Goal: Task Accomplishment & Management: Use online tool/utility

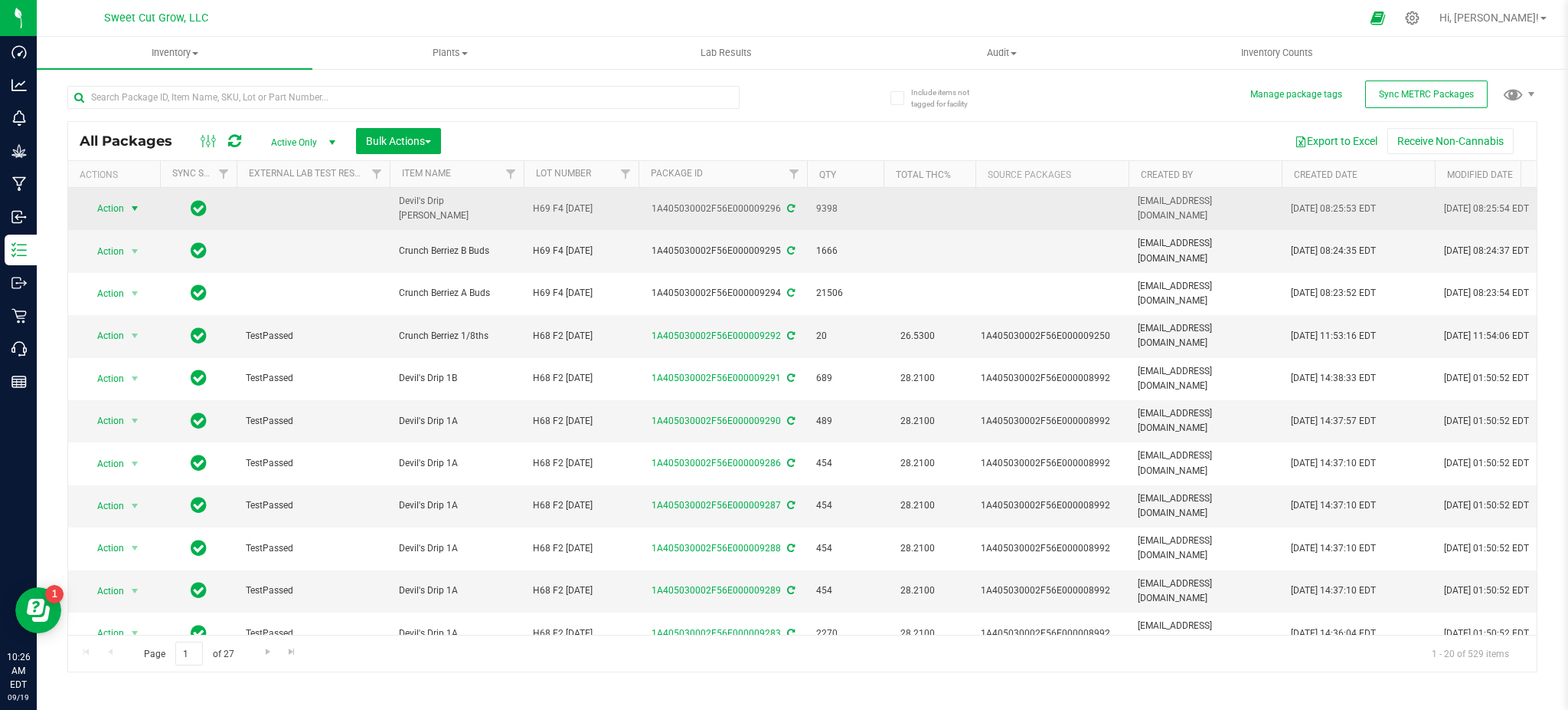
click at [120, 206] on span "Action" at bounding box center [104, 208] width 41 height 21
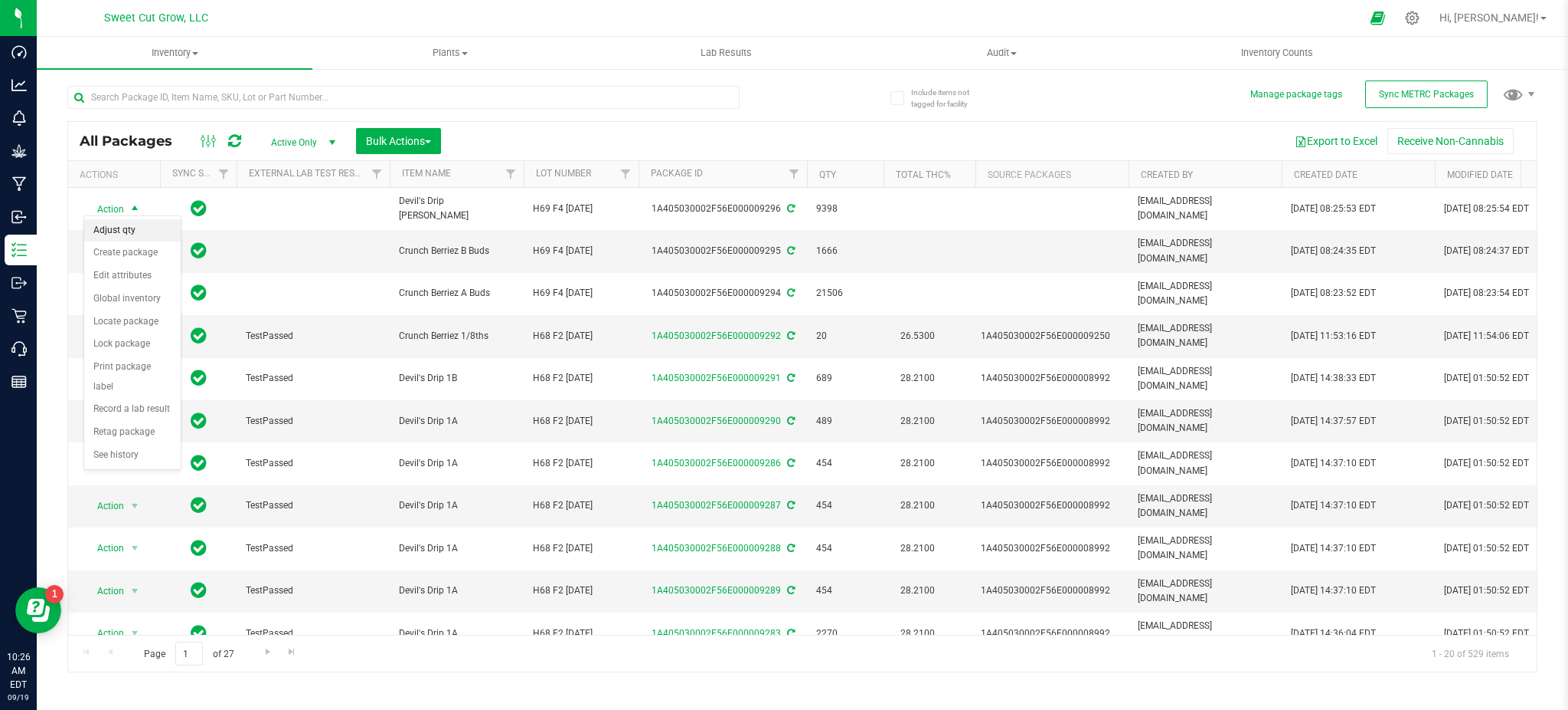
click at [128, 236] on li "Adjust qty" at bounding box center [133, 230] width 97 height 23
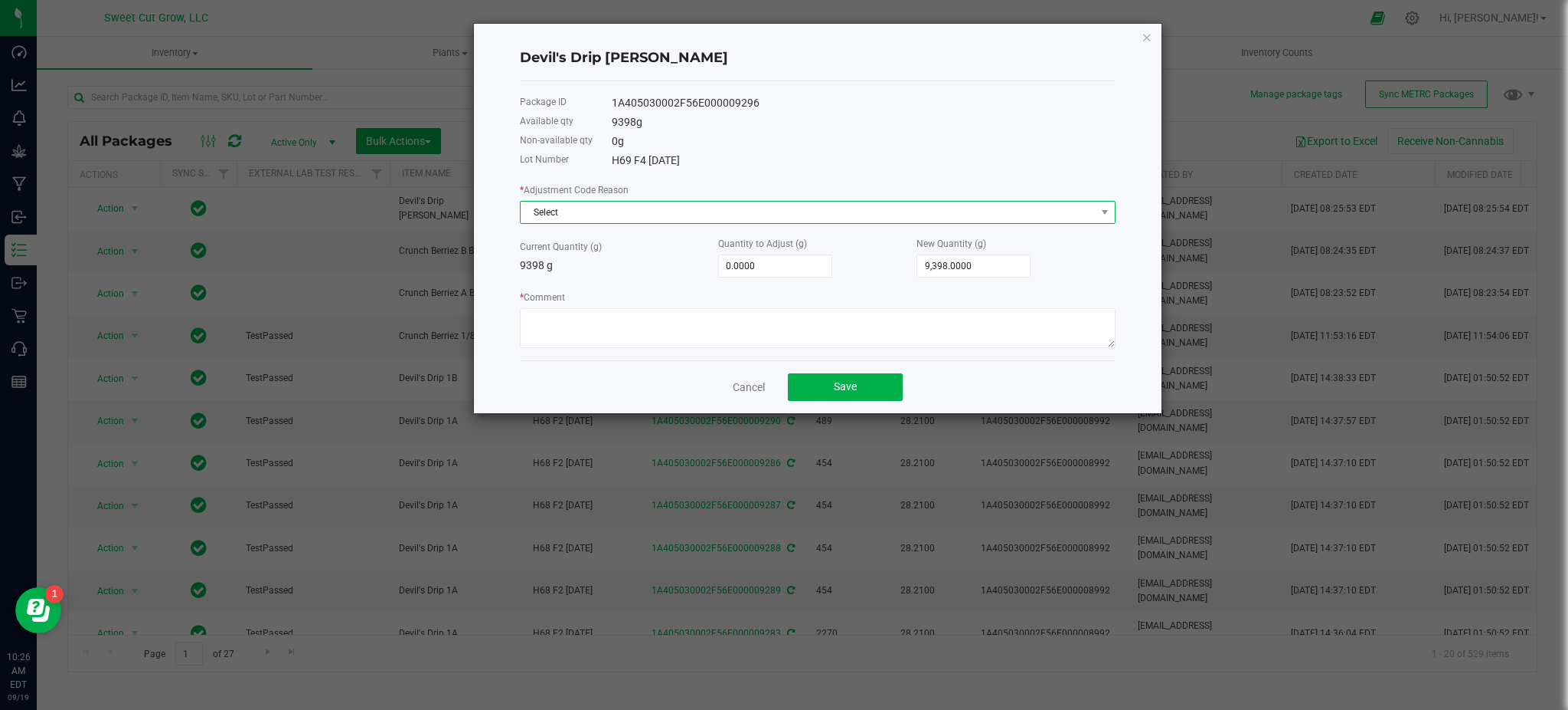
click at [583, 212] on span "Select" at bounding box center [808, 213] width 575 height 21
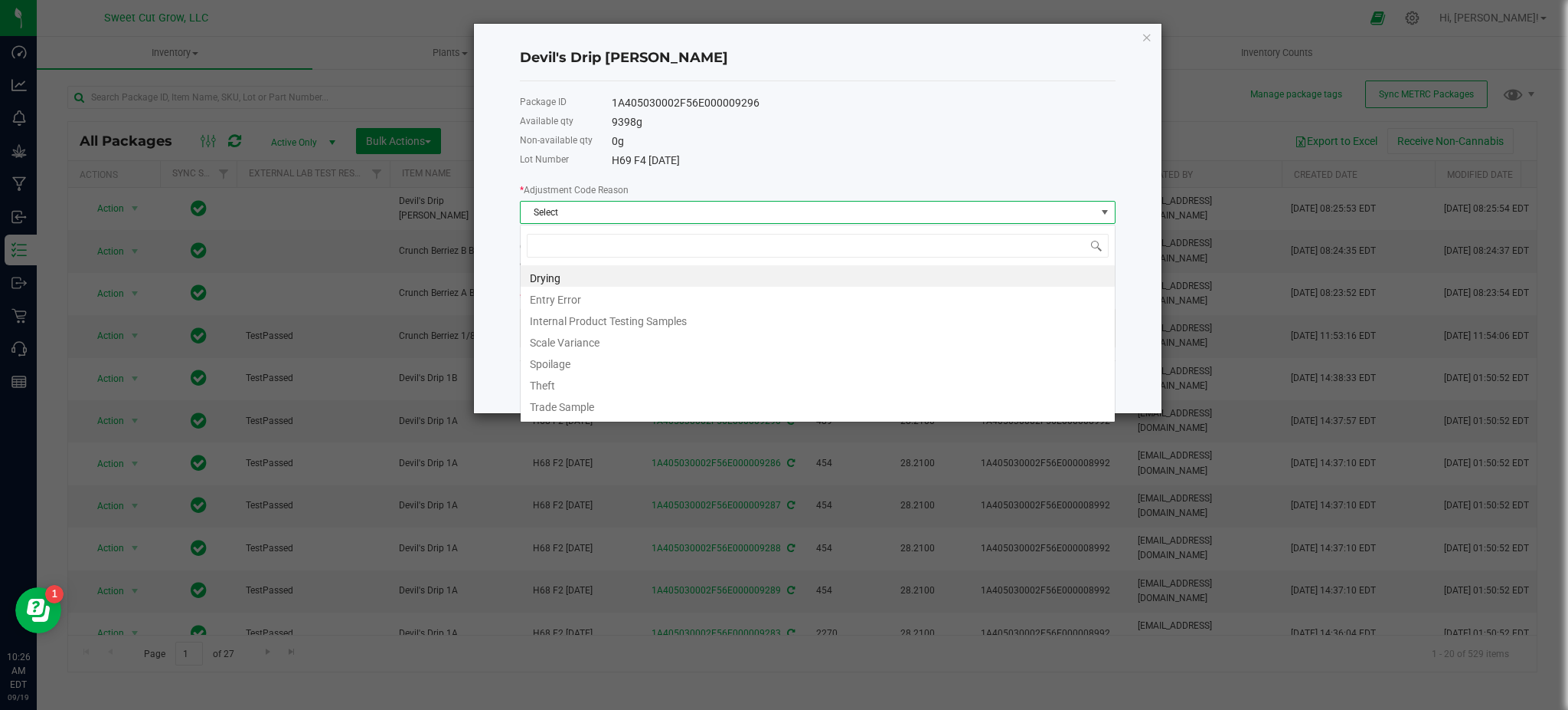
scroll to position [23, 596]
click at [603, 296] on li "Entry Error" at bounding box center [818, 297] width 594 height 21
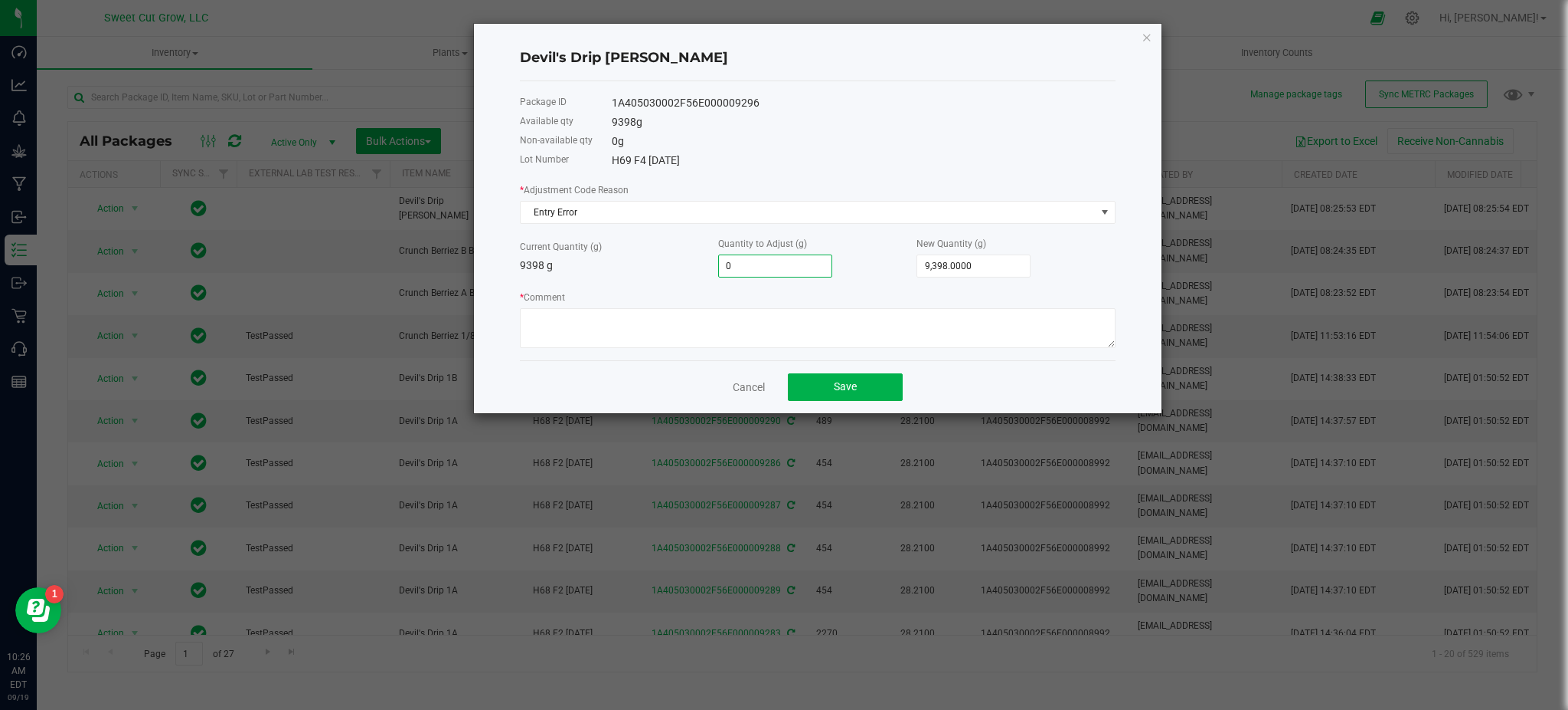
click at [780, 273] on input "0" at bounding box center [775, 265] width 112 height 21
type input "-1"
type input "9,397.0000"
type input "-13"
type input "9,385.0000"
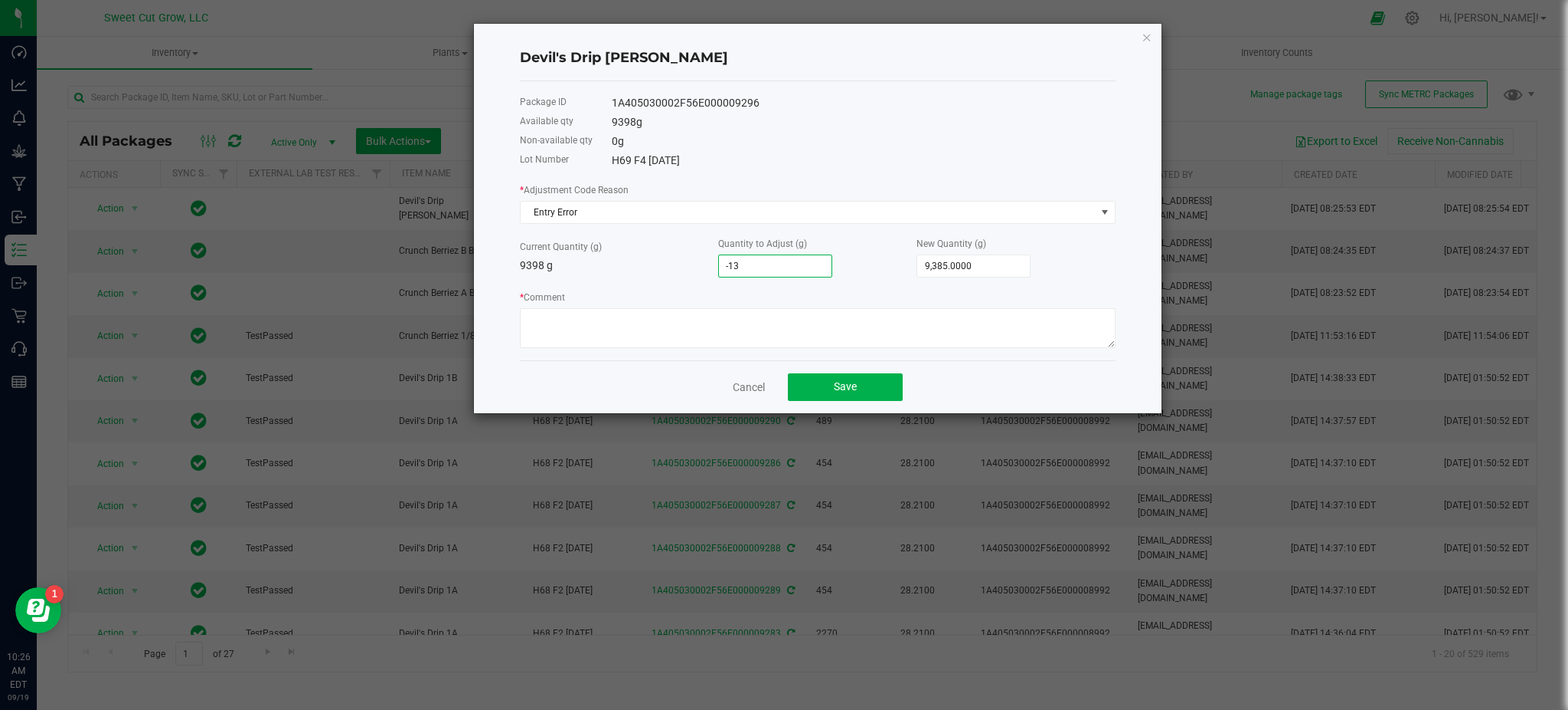
type input "-133"
type input "9,265.0000"
type input "-133.0000"
click at [790, 320] on textarea "* Comment" at bounding box center [818, 327] width 596 height 40
type textarea "entry error"
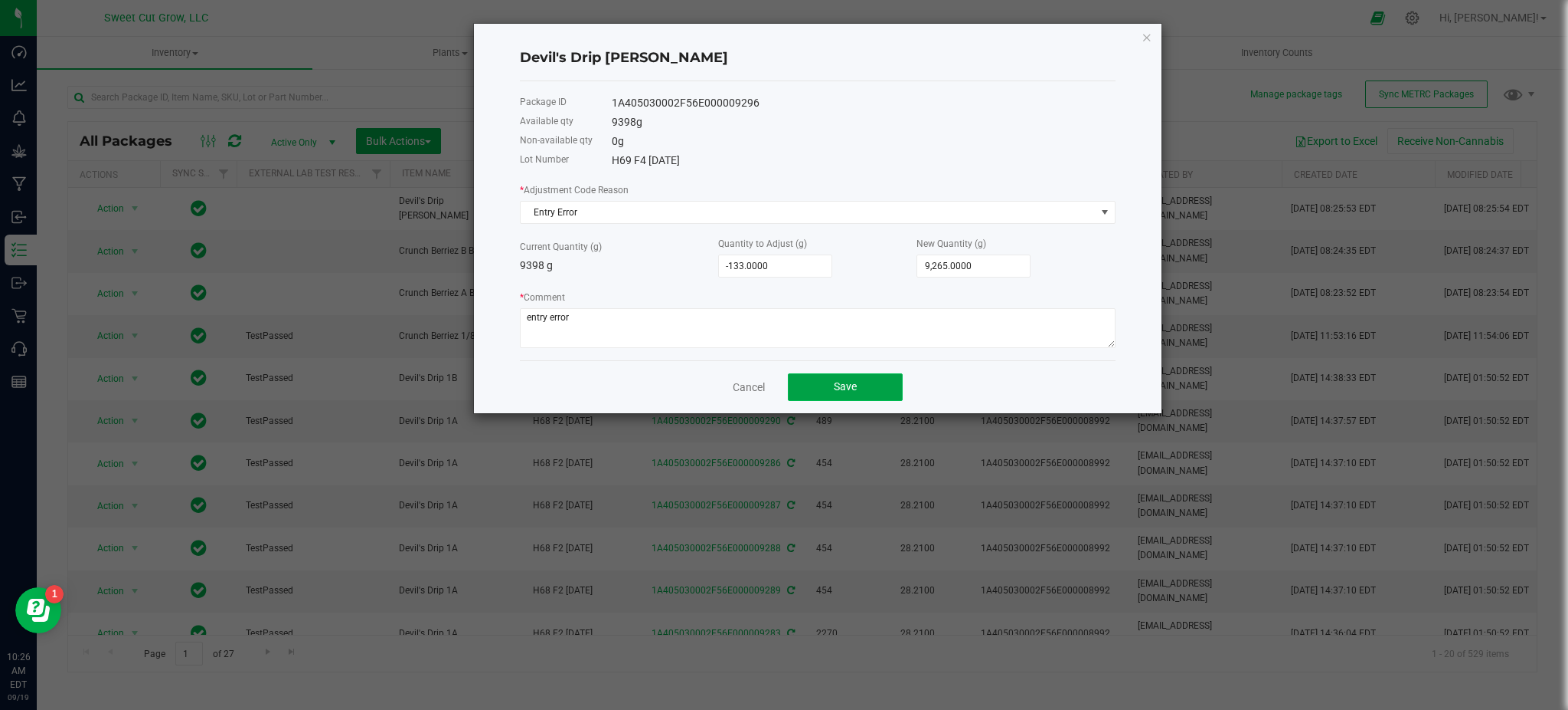
click at [823, 385] on button "Save" at bounding box center [845, 387] width 115 height 28
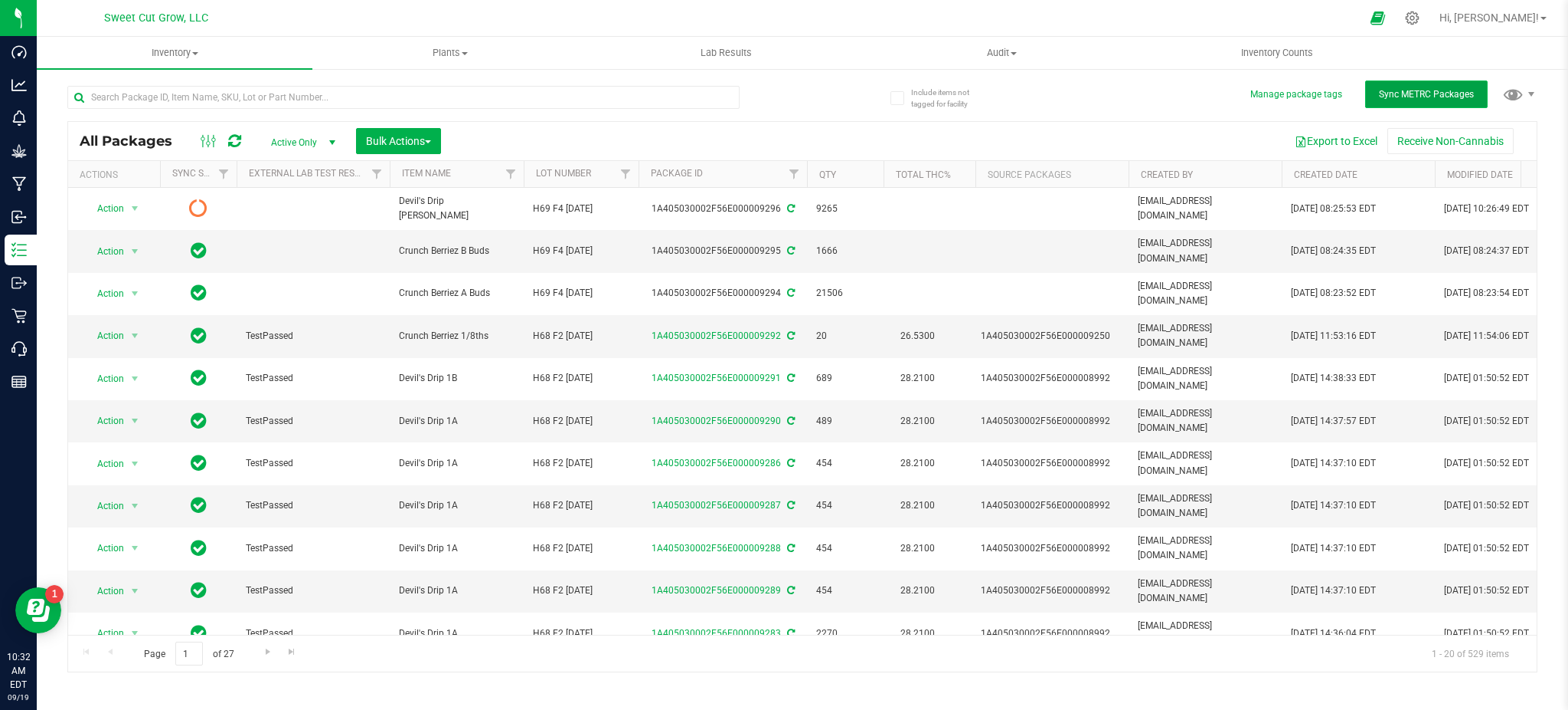
click at [1432, 89] on span "Sync METRC Packages" at bounding box center [1426, 94] width 95 height 11
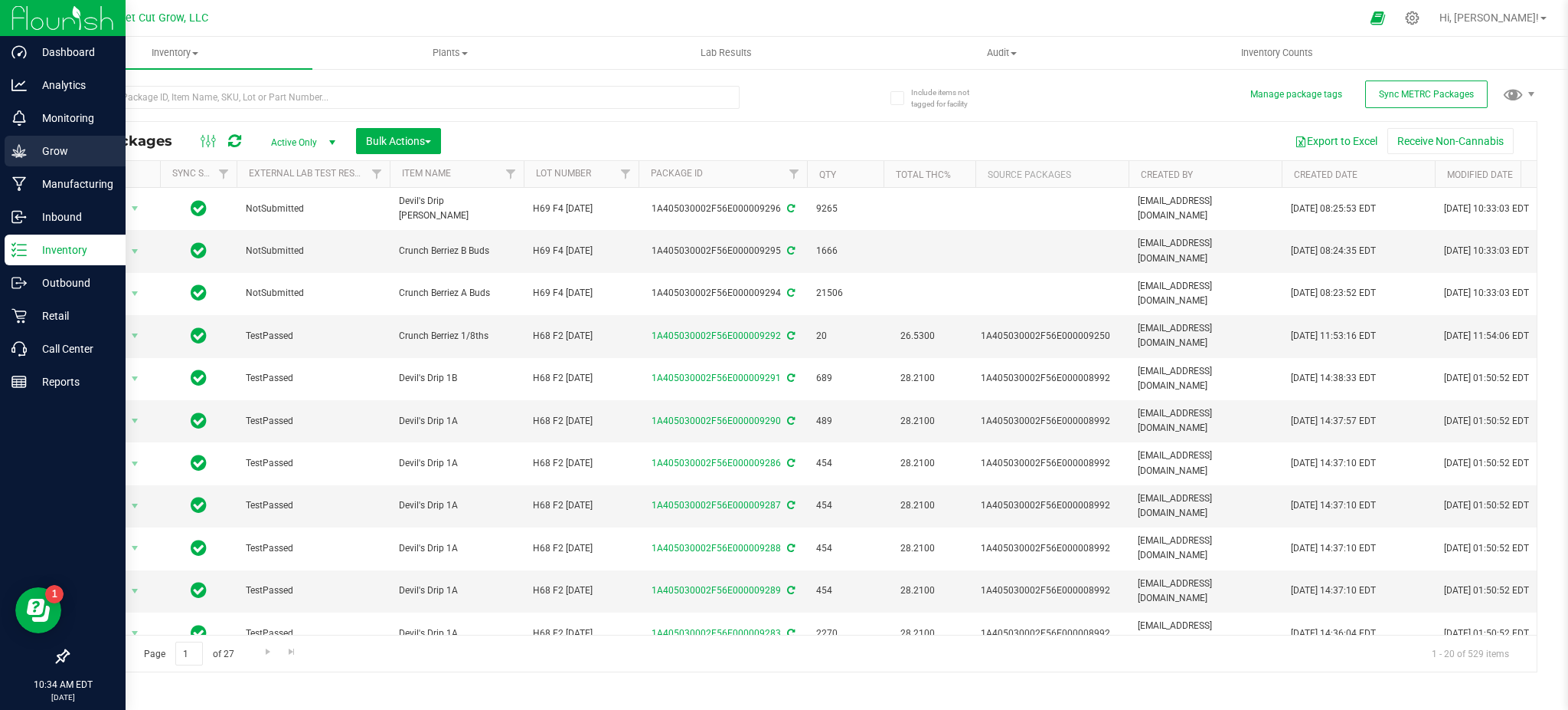
click at [56, 155] on p "Grow" at bounding box center [72, 151] width 92 height 19
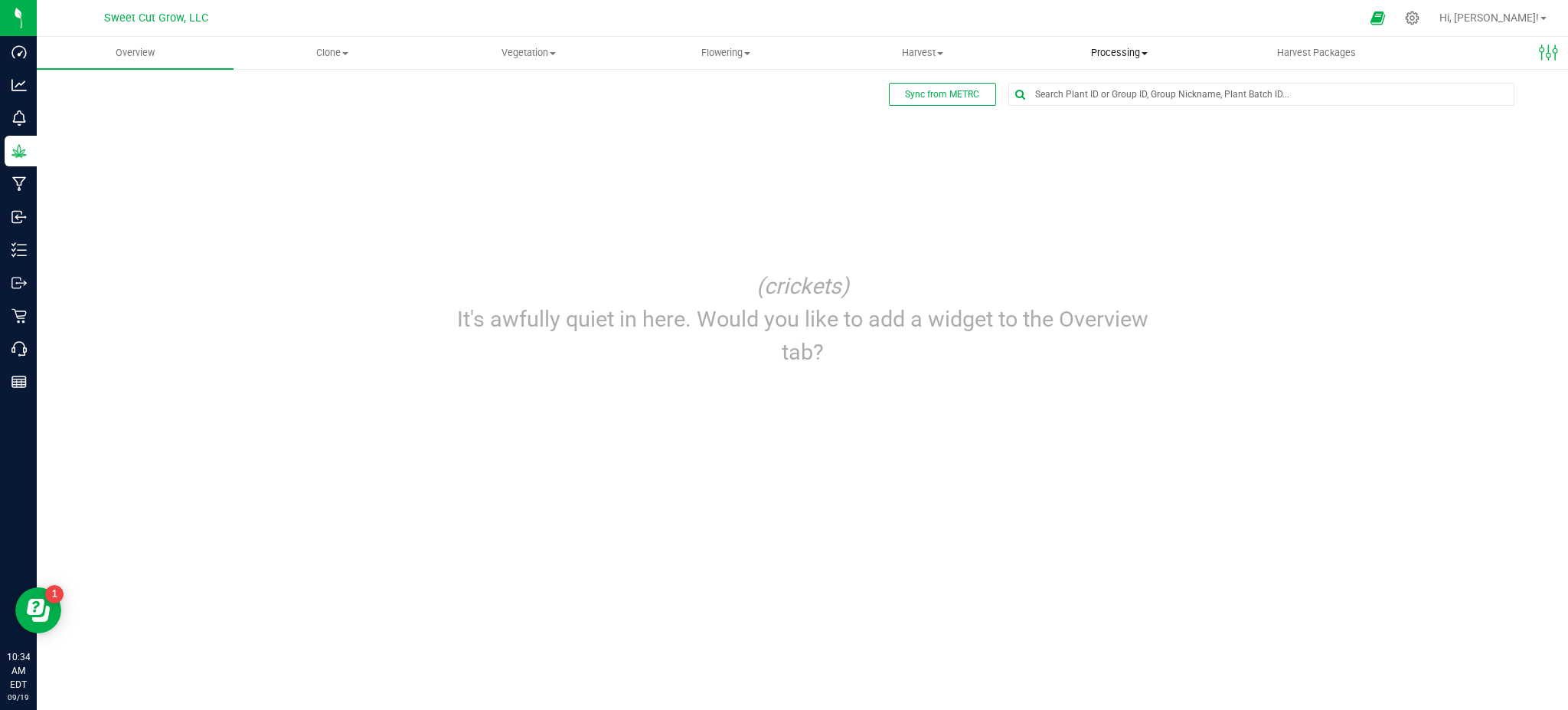
click at [1138, 59] on uib-tab-heading "Processing Create package Processing harvests Processing plants Completed harve…" at bounding box center [1120, 53] width 195 height 31
click at [1121, 111] on span "Processing harvests" at bounding box center [1093, 111] width 142 height 13
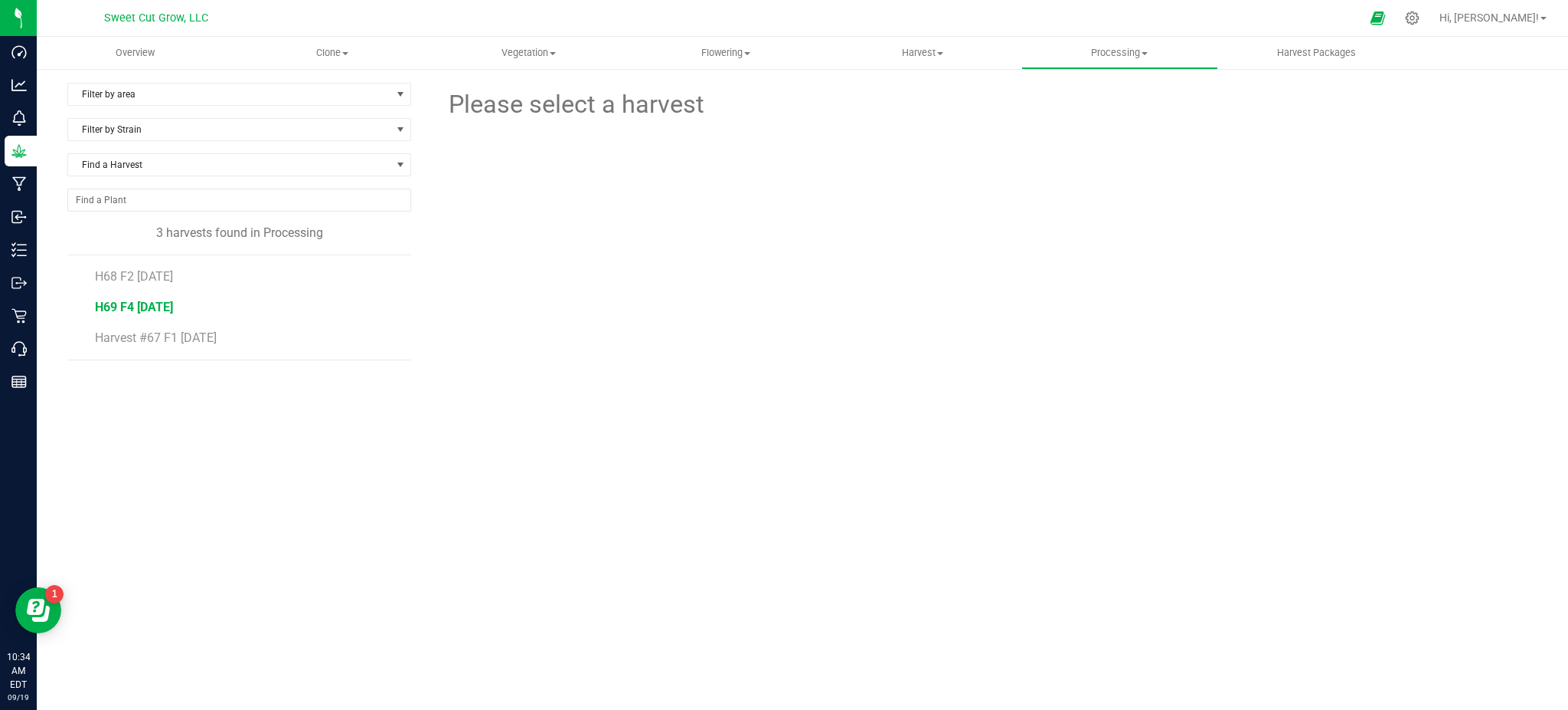
click at [155, 306] on span "H69 F4 [DATE]" at bounding box center [134, 307] width 78 height 15
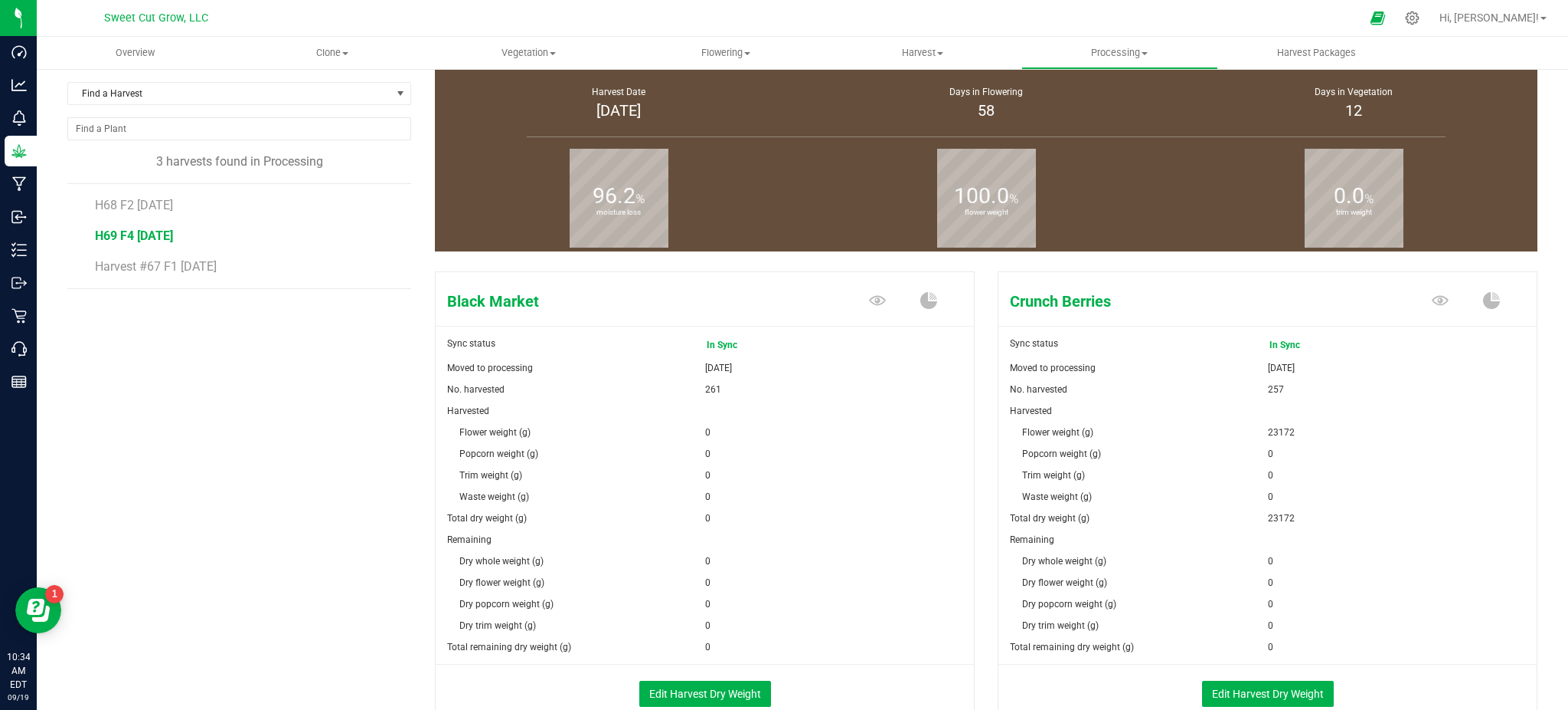
scroll to position [252, 0]
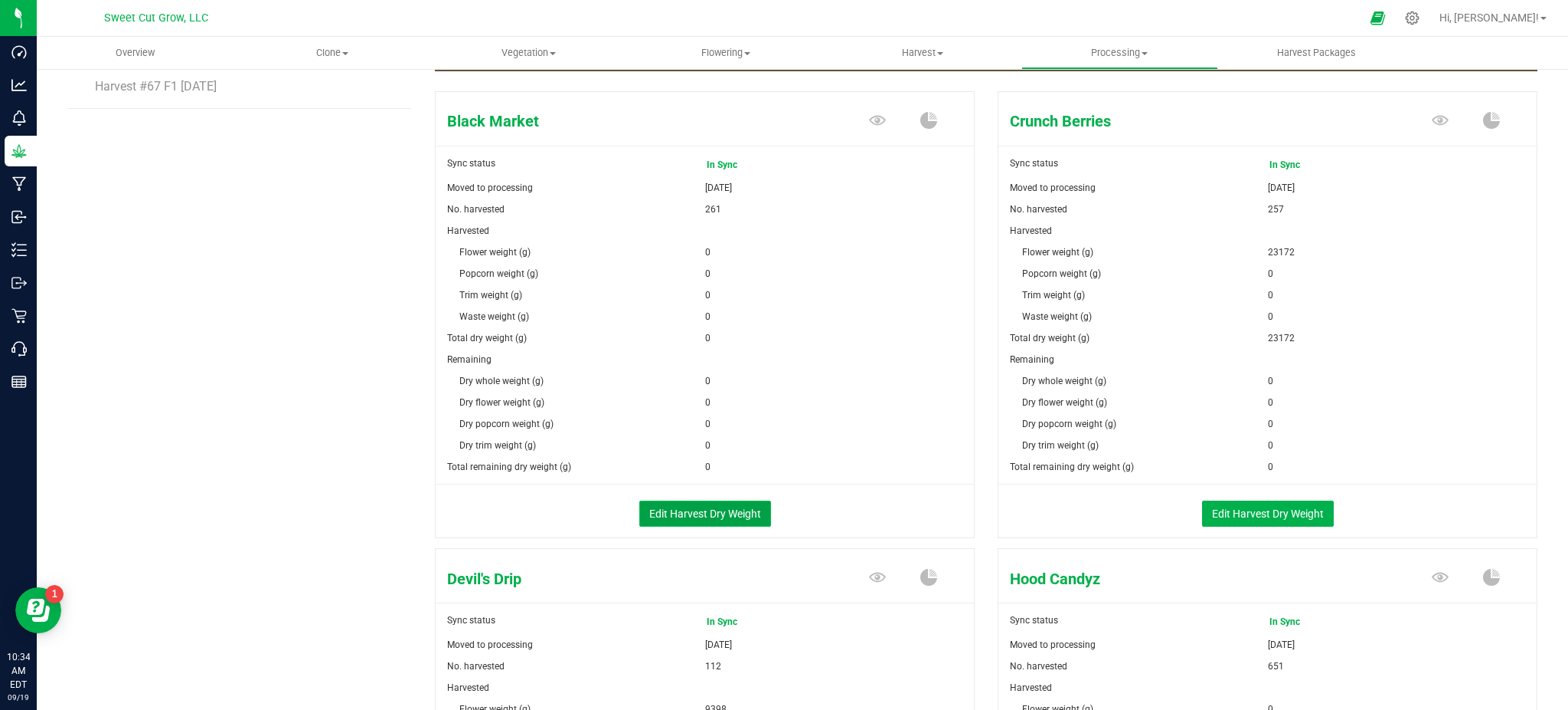
click at [694, 522] on button "Edit Harvest Dry Weight" at bounding box center [705, 514] width 132 height 26
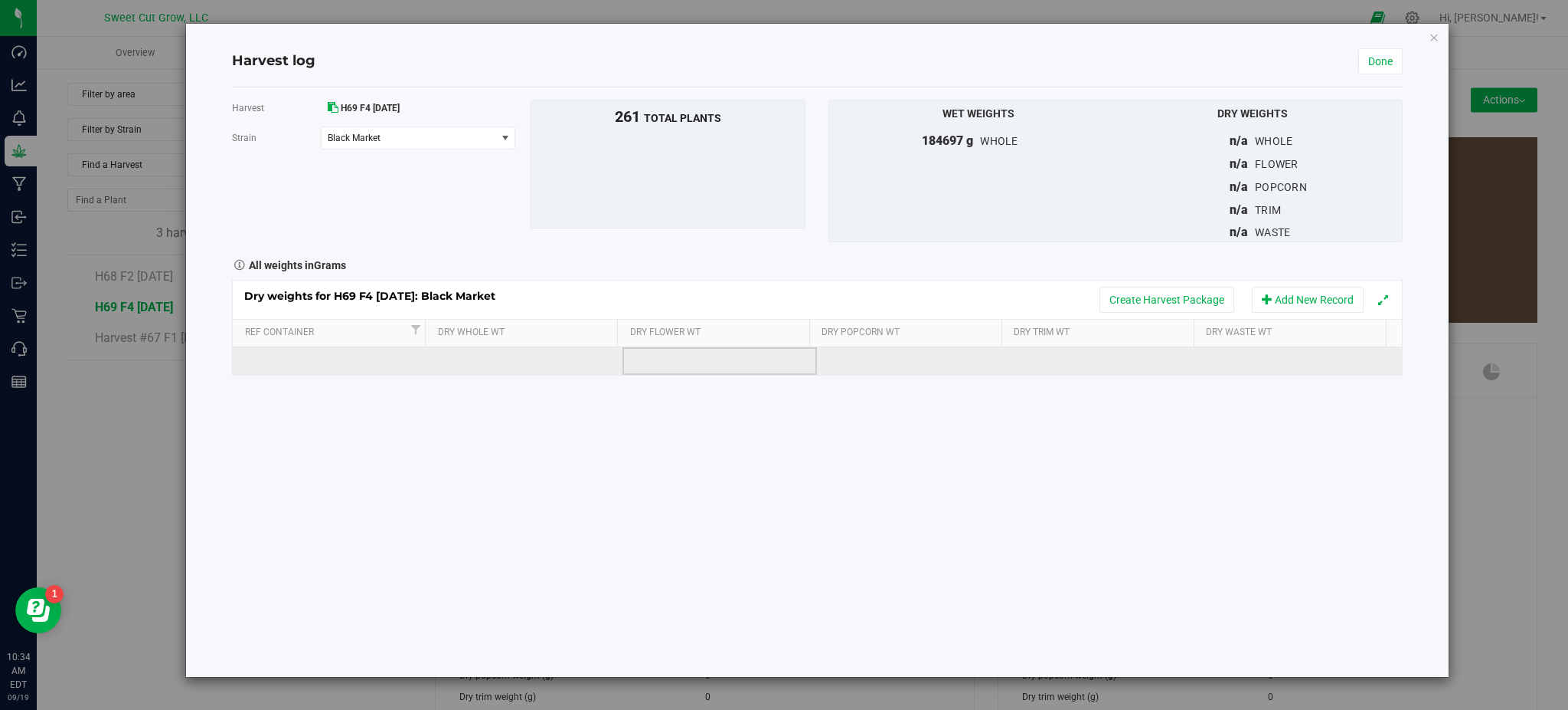
click at [704, 361] on td at bounding box center [719, 361] width 194 height 28
type input "26437"
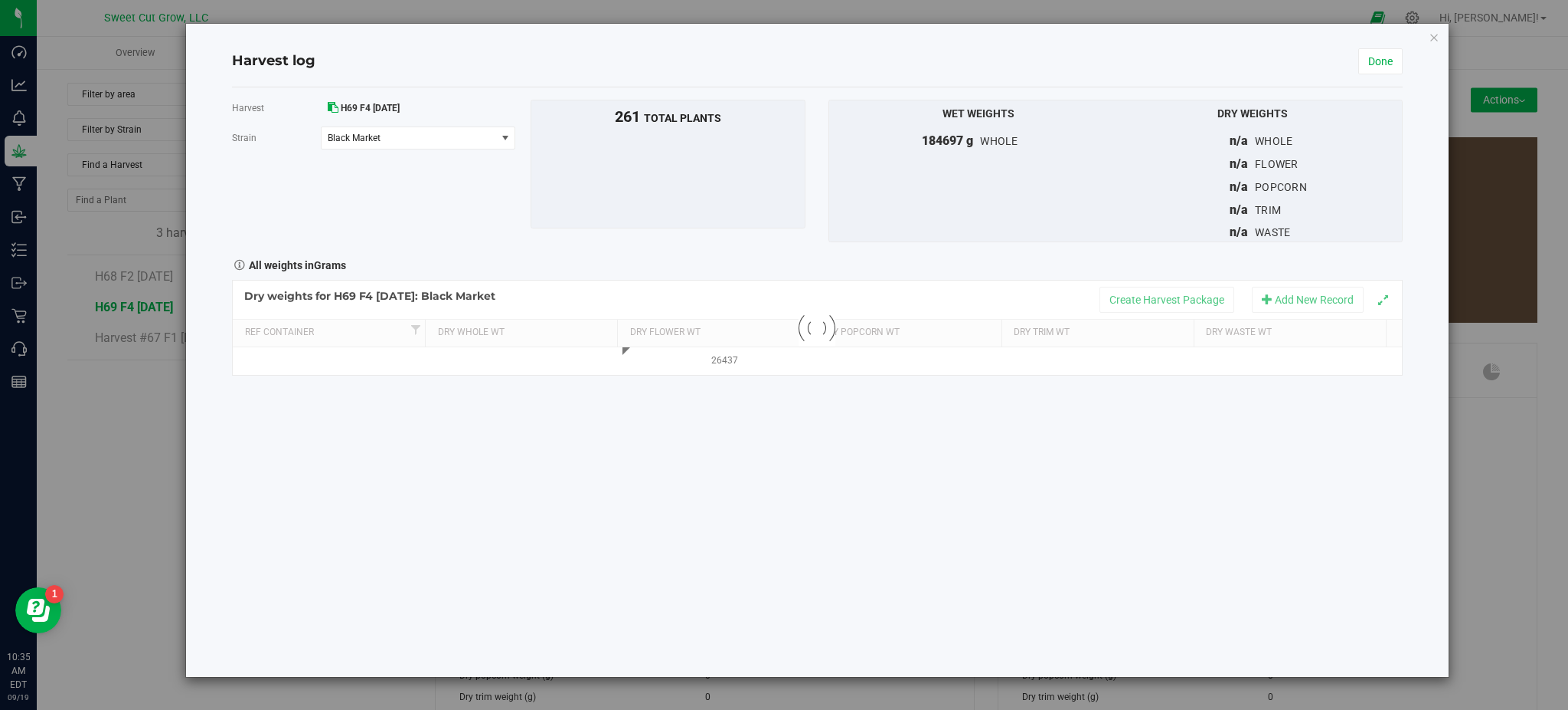
click at [907, 447] on div "Harvest H69 F4 [DATE] [GEOGRAPHIC_DATA] Black Market Select strain Black Market…" at bounding box center [817, 382] width 1170 height 589
click at [1135, 292] on button "Create Harvest Package" at bounding box center [1168, 300] width 135 height 26
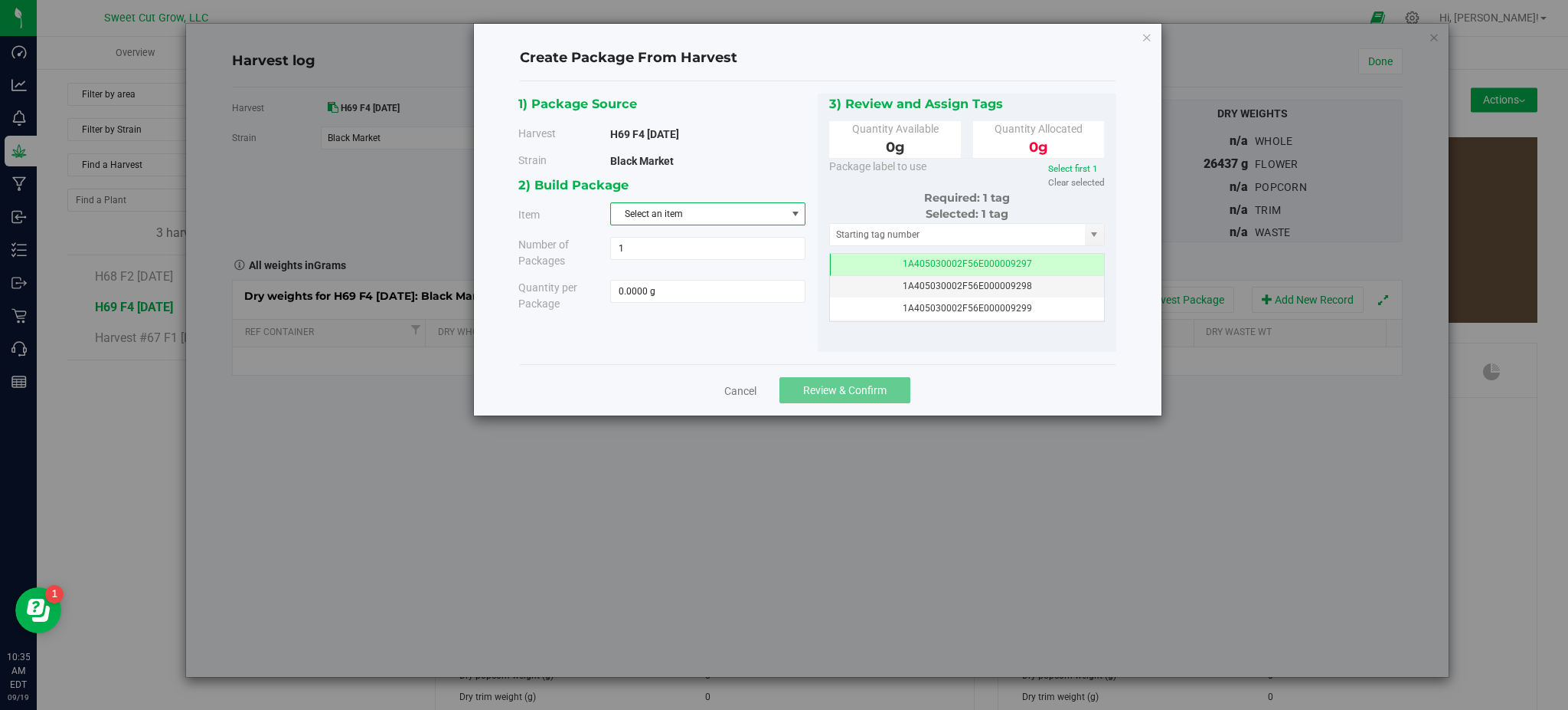
click at [687, 214] on span "Select an item" at bounding box center [698, 213] width 175 height 21
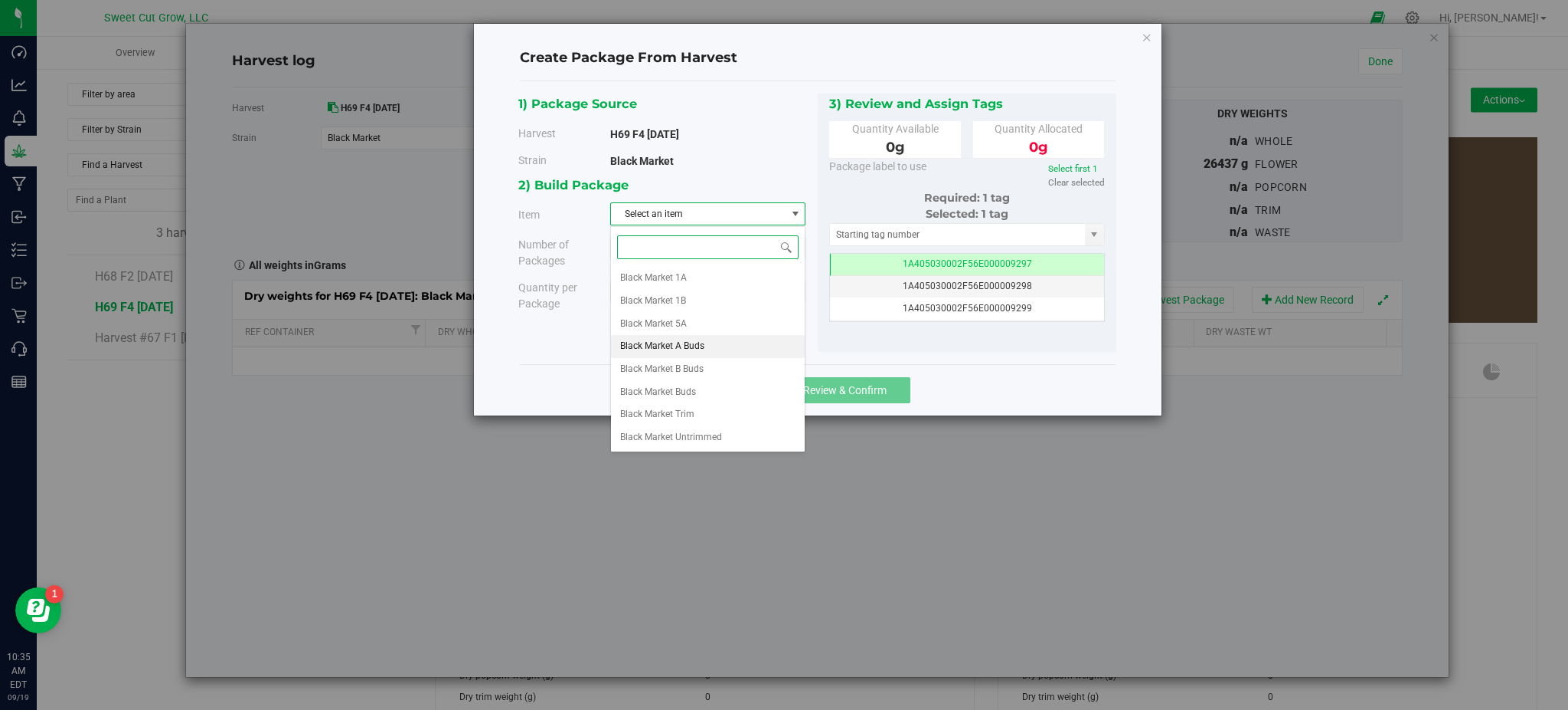
click at [704, 349] on span "Black Market A Buds" at bounding box center [662, 346] width 85 height 20
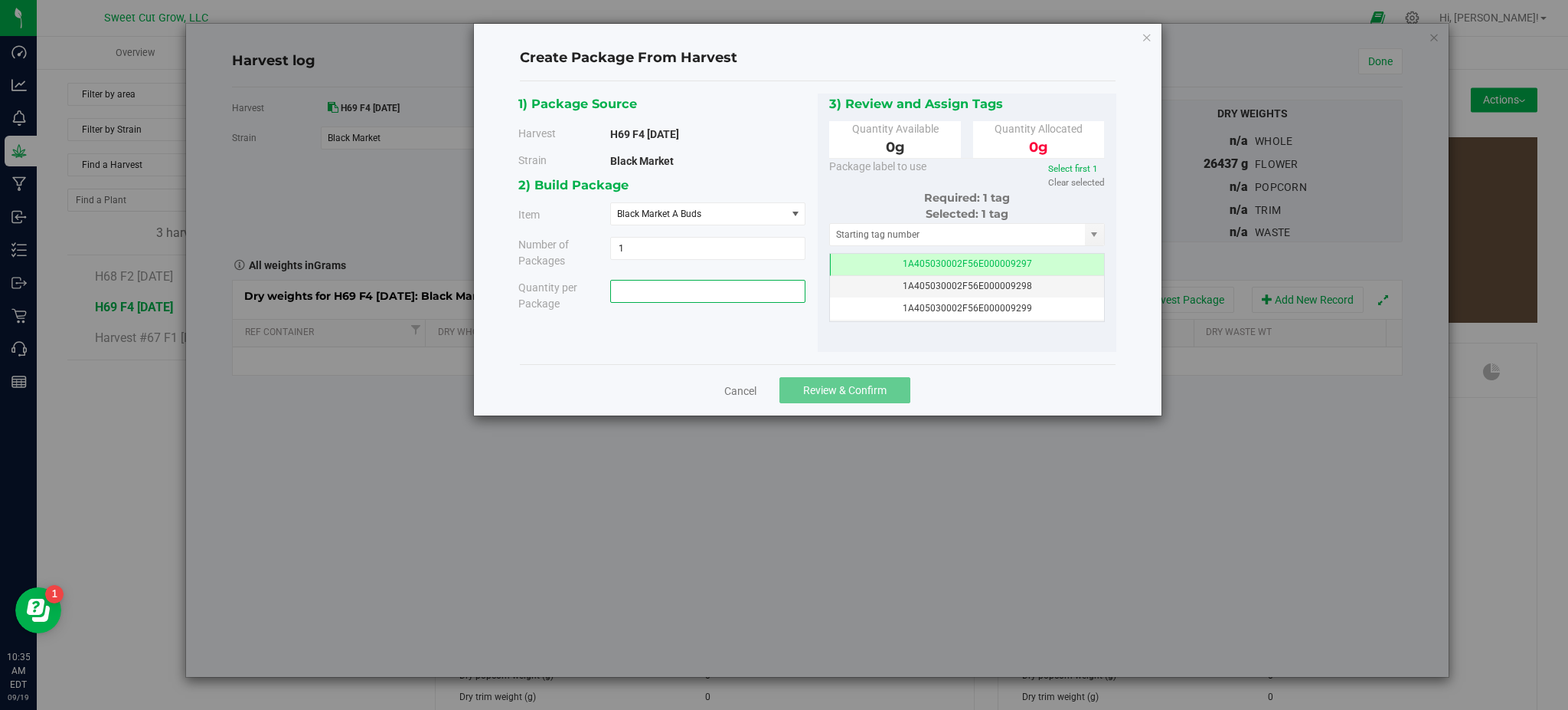
click at [674, 295] on span at bounding box center [708, 291] width 195 height 23
type input "22700"
type input "22700.0000 g"
click at [699, 319] on div "2) Build Package Item Black Market A Buds Black Market 1A Black Market 1B Black…" at bounding box center [668, 249] width 299 height 148
click at [843, 396] on span "Review & Confirm" at bounding box center [845, 390] width 84 height 12
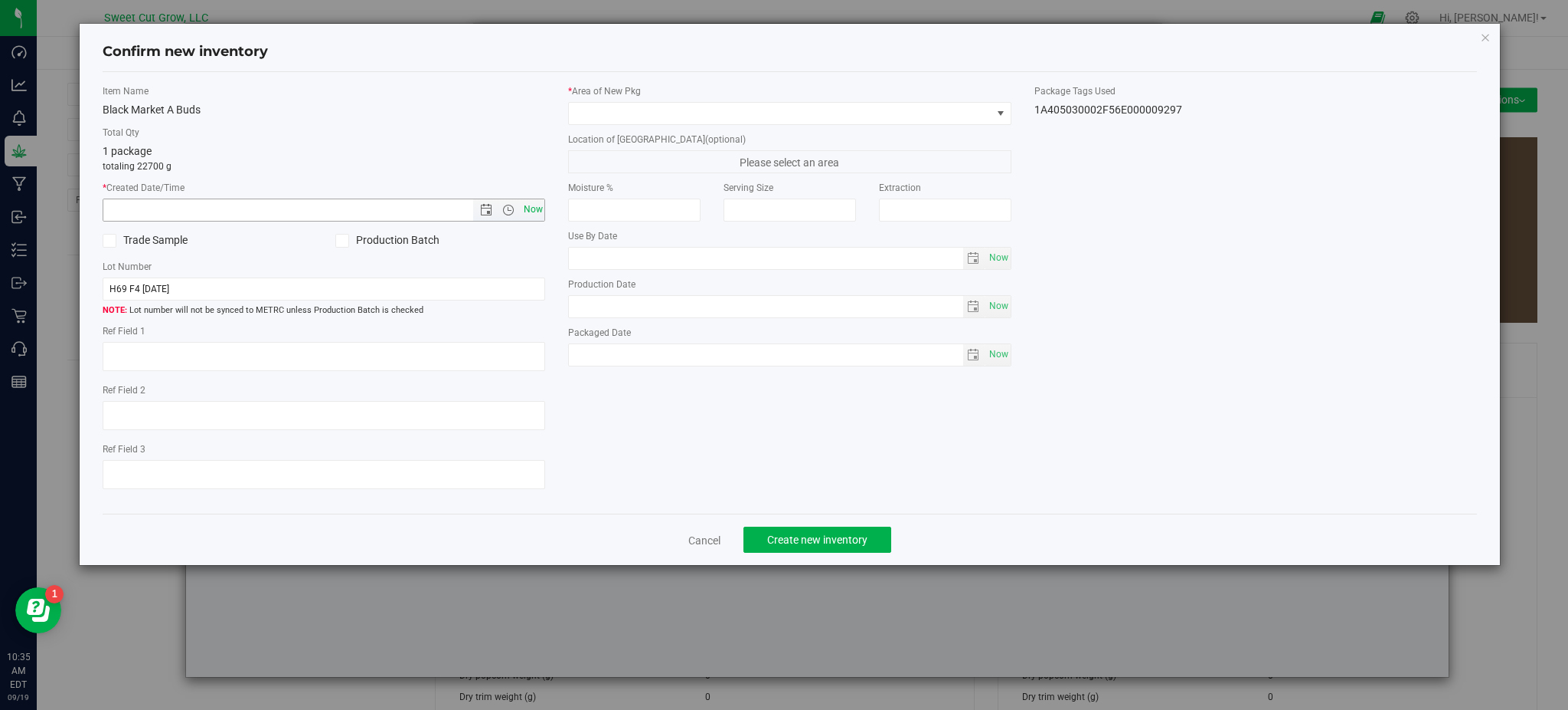
click at [540, 213] on span "Now" at bounding box center [533, 209] width 26 height 22
type input "[DATE] 10:35 AM"
click at [690, 120] on span at bounding box center [780, 113] width 422 height 21
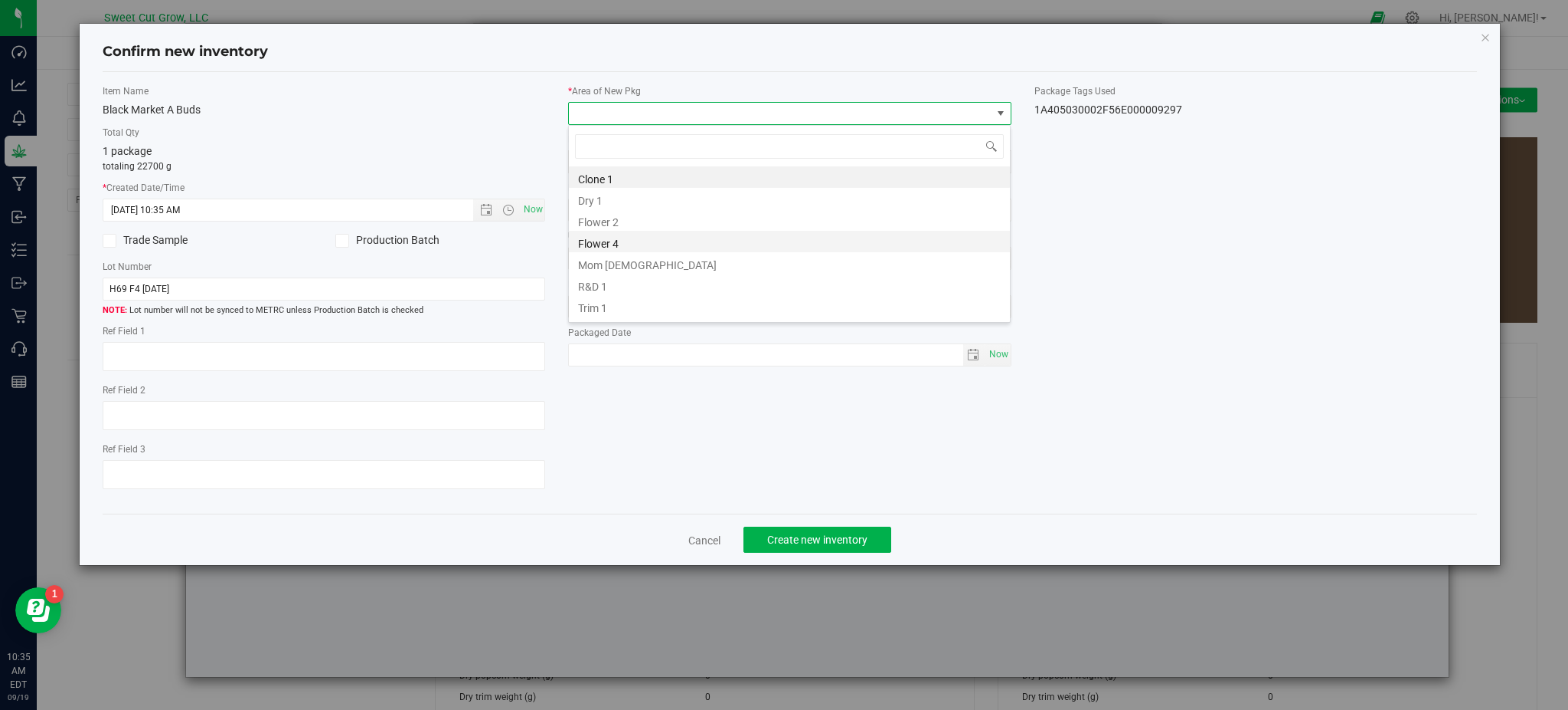
scroll to position [18, 0]
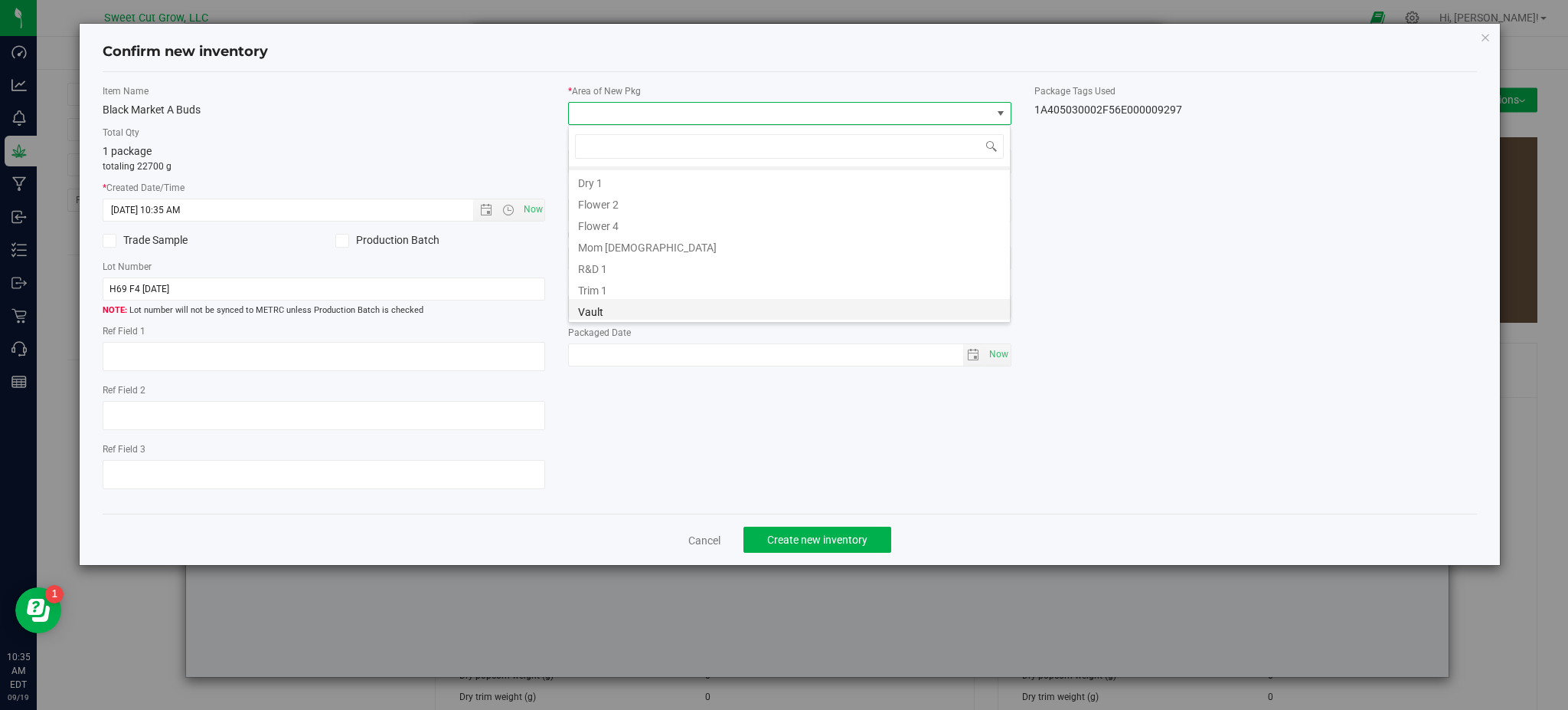
click at [631, 305] on li "Vault" at bounding box center [789, 309] width 441 height 21
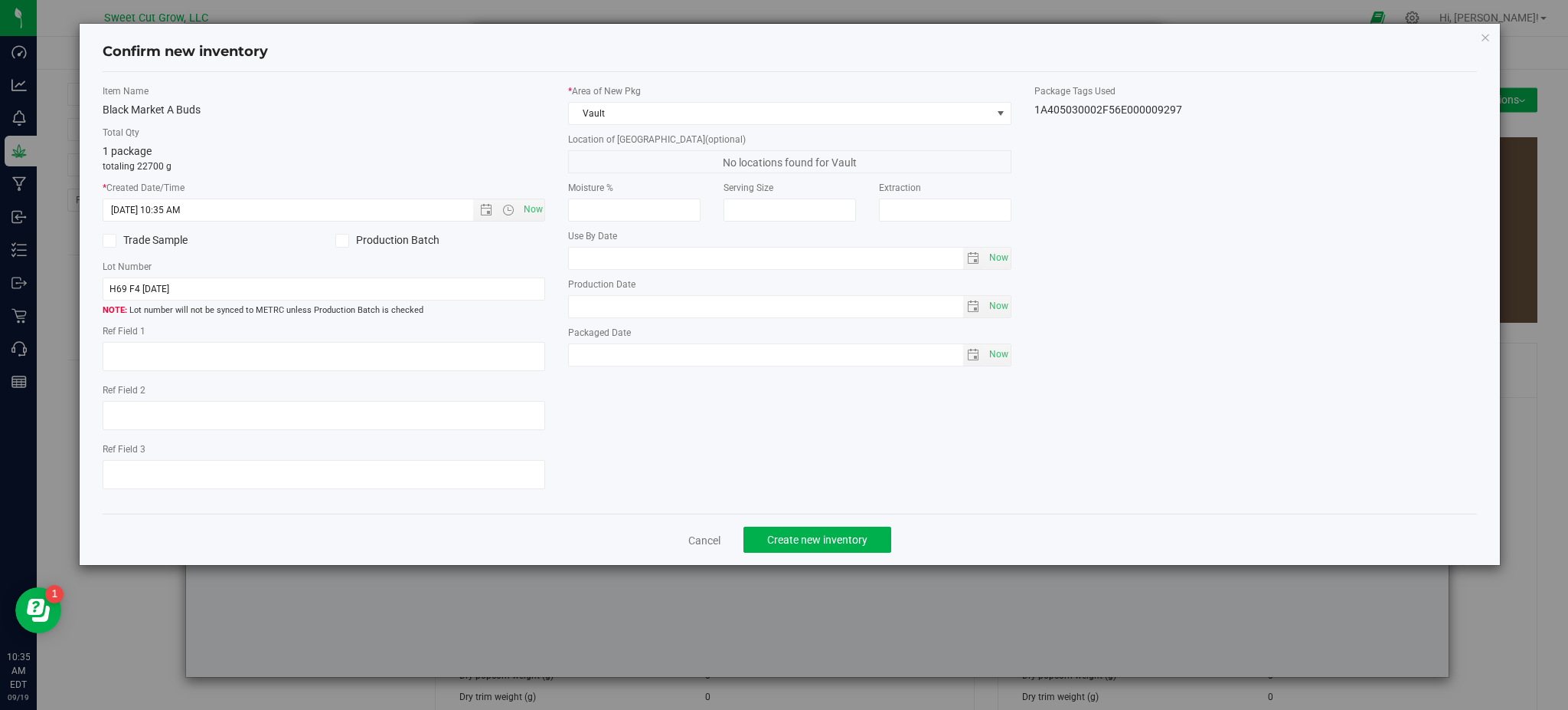
click at [739, 455] on div "Item Name Black Market A Buds Total Qty 1 package totaling 22700 g * Created Da…" at bounding box center [790, 293] width 1398 height 418
click at [850, 544] on span "Create new inventory" at bounding box center [817, 539] width 100 height 12
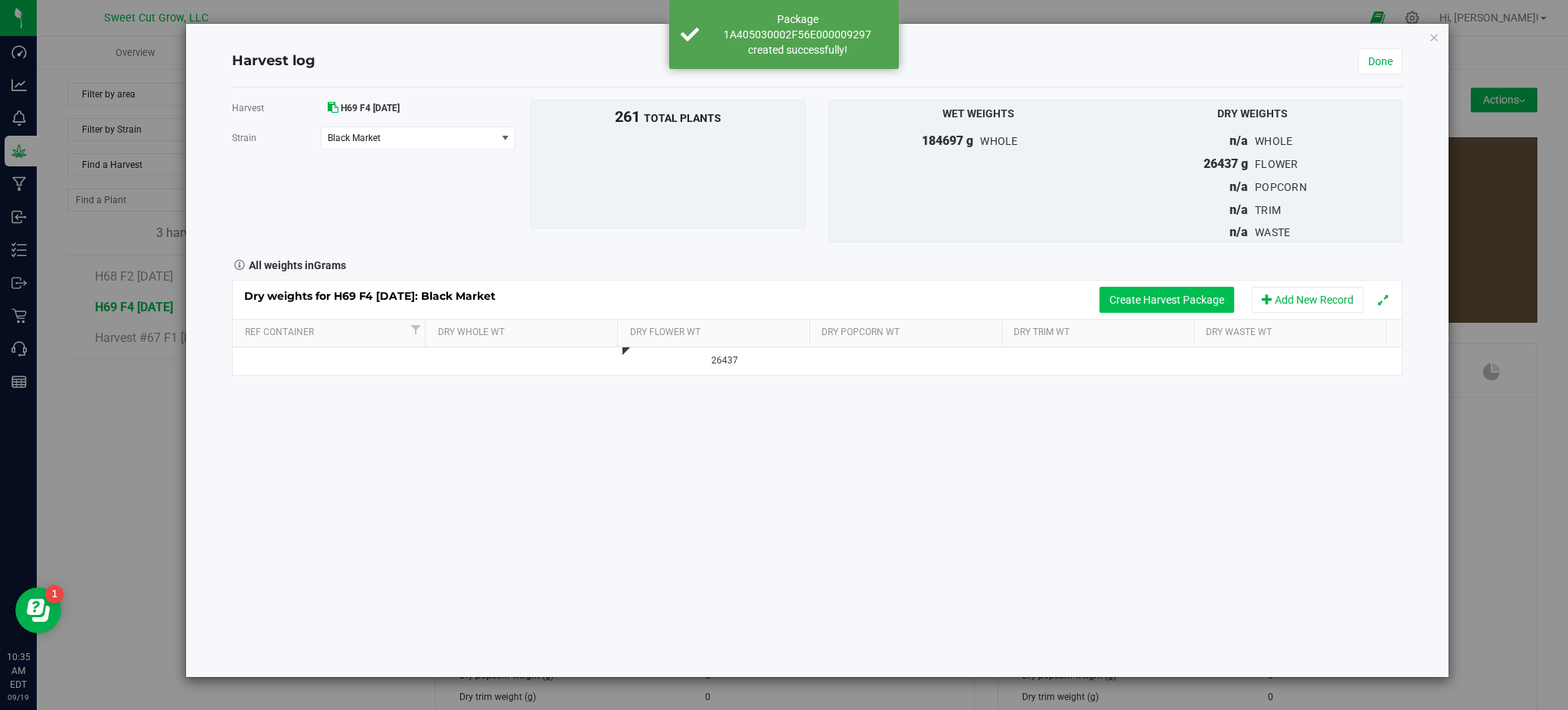
click at [1136, 297] on button "Create Harvest Package" at bounding box center [1168, 300] width 135 height 26
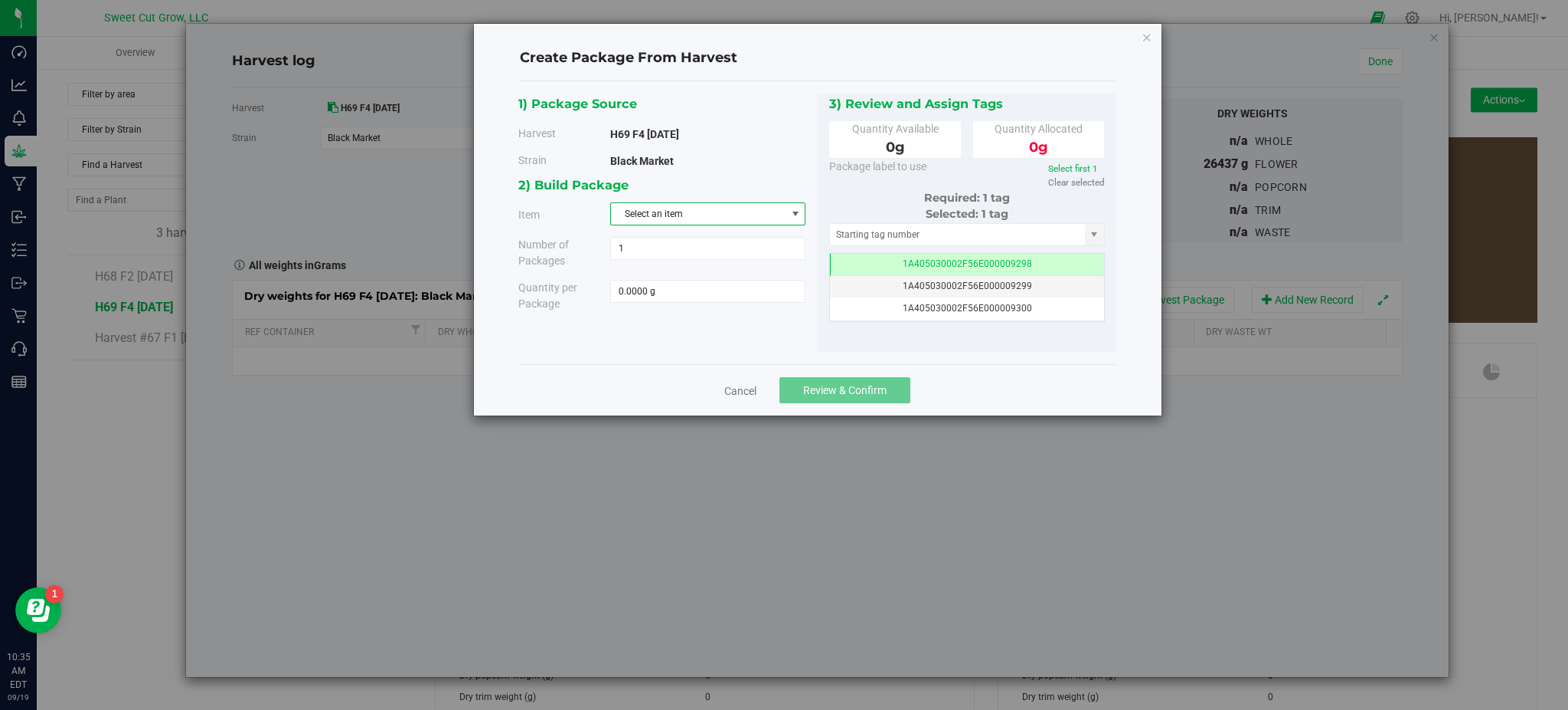
click at [656, 218] on span "Select an item" at bounding box center [698, 213] width 175 height 21
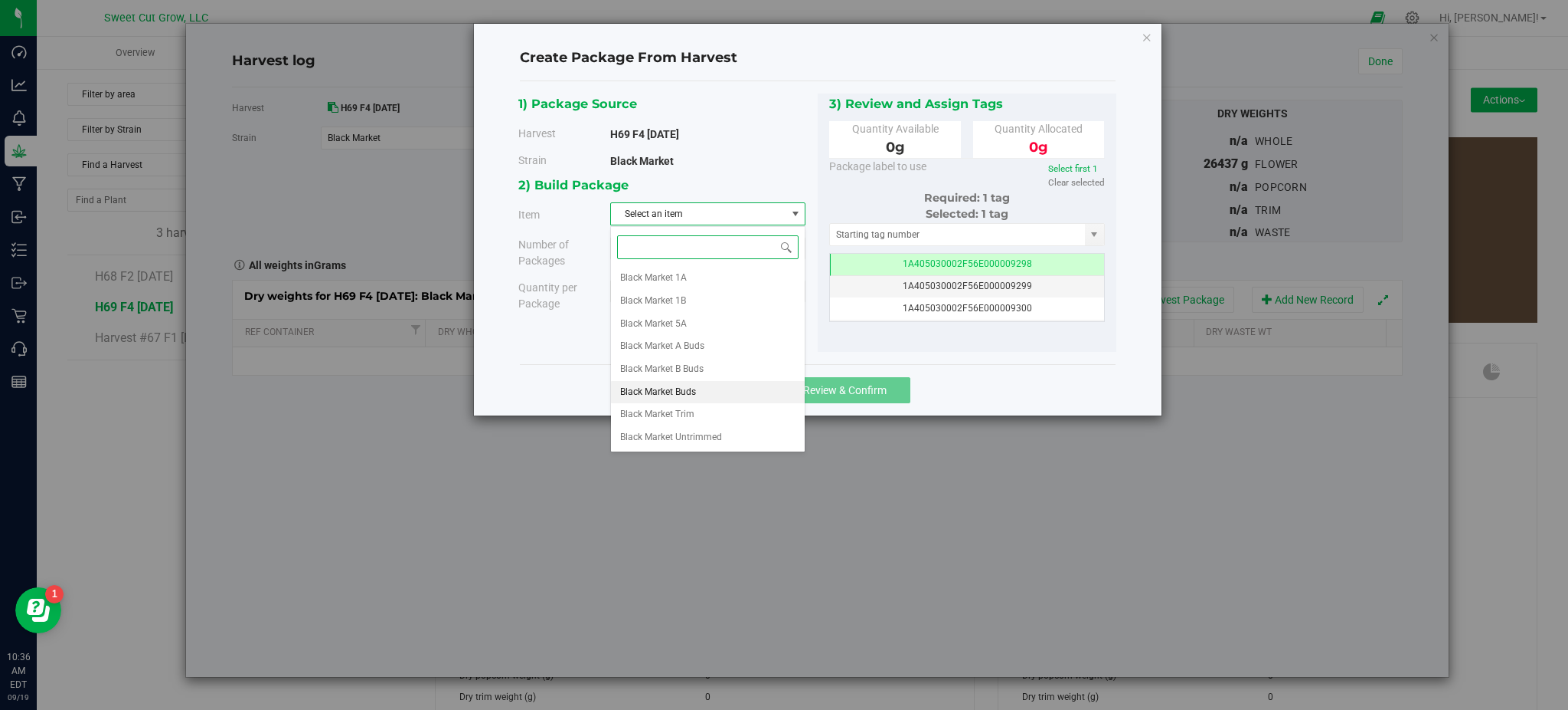
click at [701, 389] on li "Black Market Buds" at bounding box center [708, 392] width 194 height 23
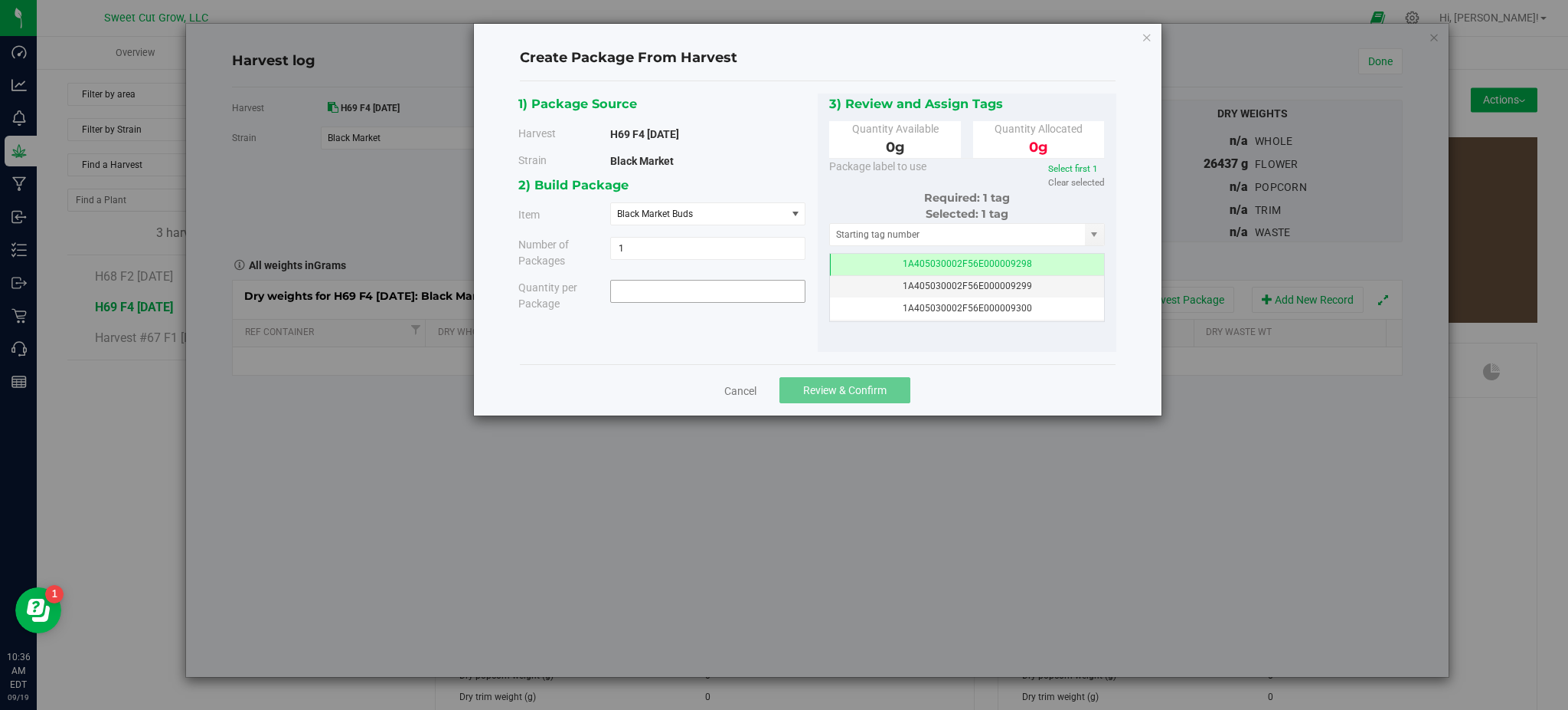
click at [674, 293] on span at bounding box center [708, 291] width 195 height 23
type input "3737"
type input "3737.0000 g"
click at [696, 313] on div "2) Build Package Item Black Market Buds Black Market 1A Black Market 1B Black M…" at bounding box center [668, 249] width 299 height 148
click at [836, 388] on span "Review & Confirm" at bounding box center [845, 390] width 84 height 12
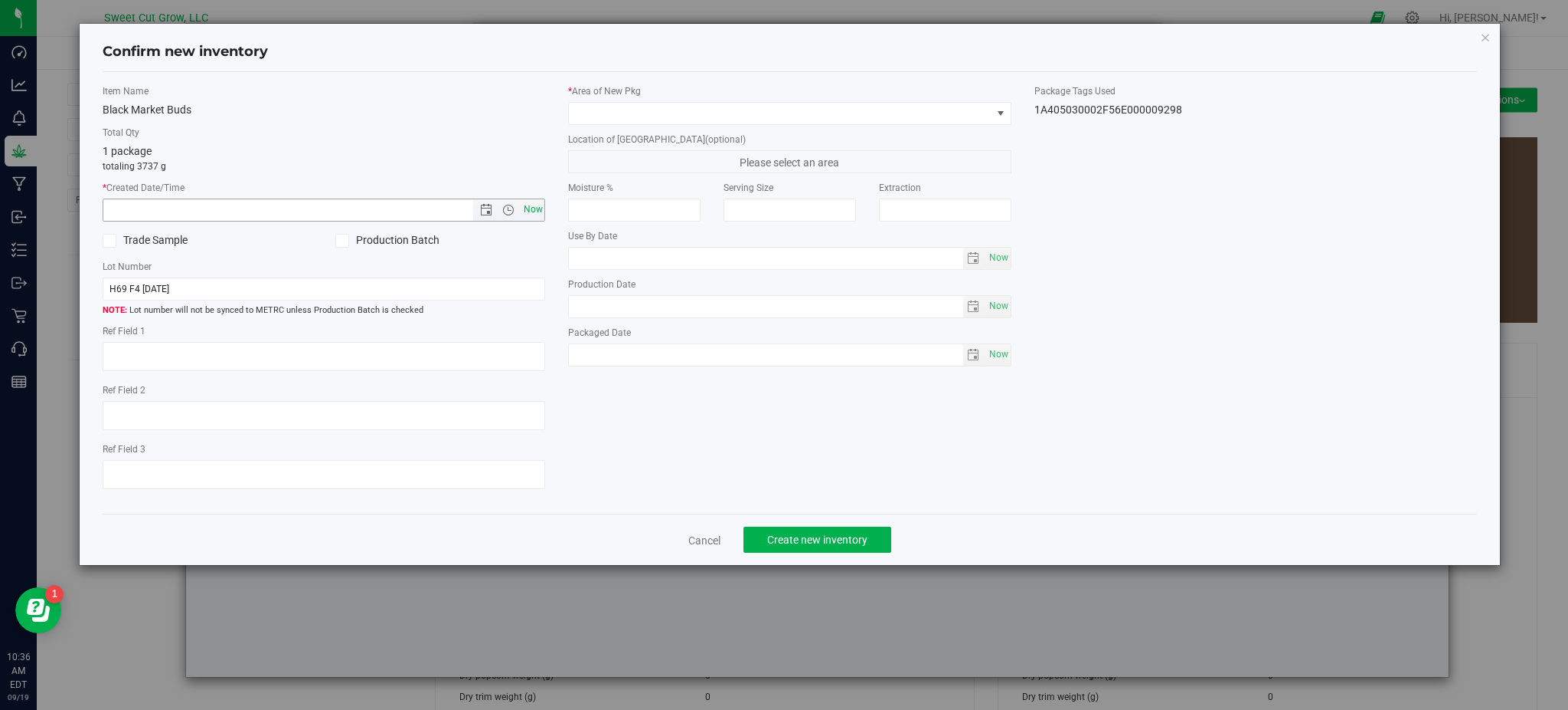
click at [535, 213] on span "Now" at bounding box center [533, 209] width 26 height 22
type input "[DATE] 10:36 AM"
click at [714, 107] on span at bounding box center [780, 113] width 422 height 21
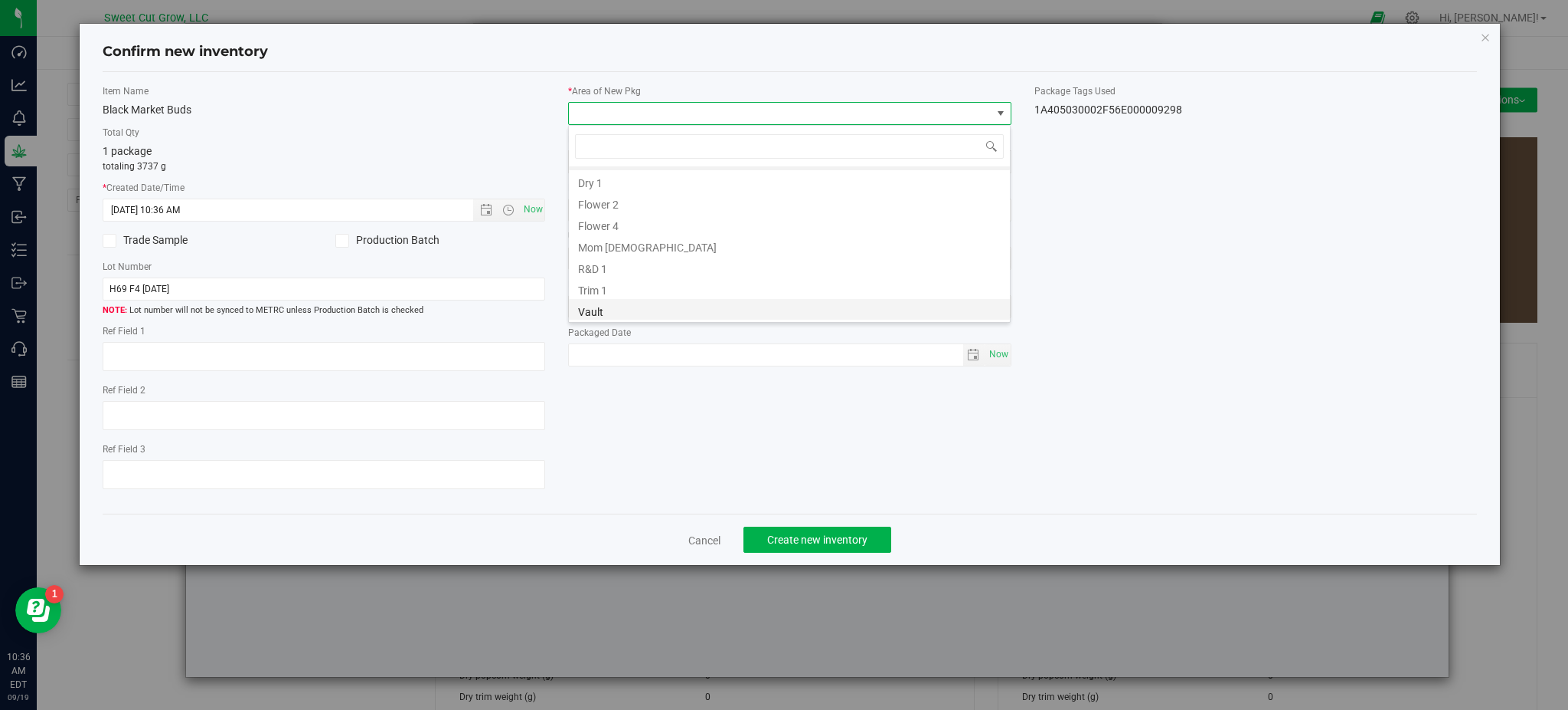
click at [631, 313] on li "Vault" at bounding box center [789, 309] width 441 height 21
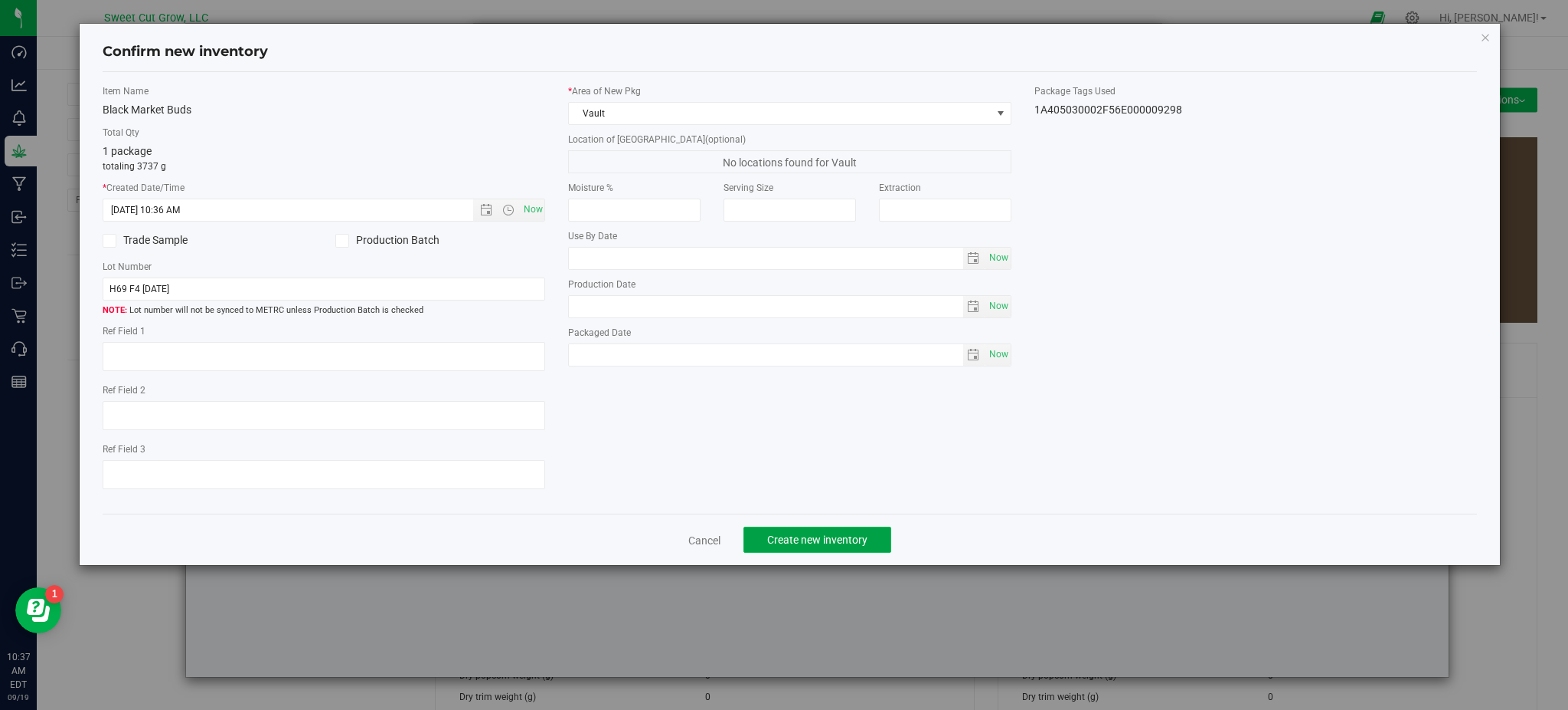
click at [797, 543] on span "Create new inventory" at bounding box center [817, 539] width 100 height 12
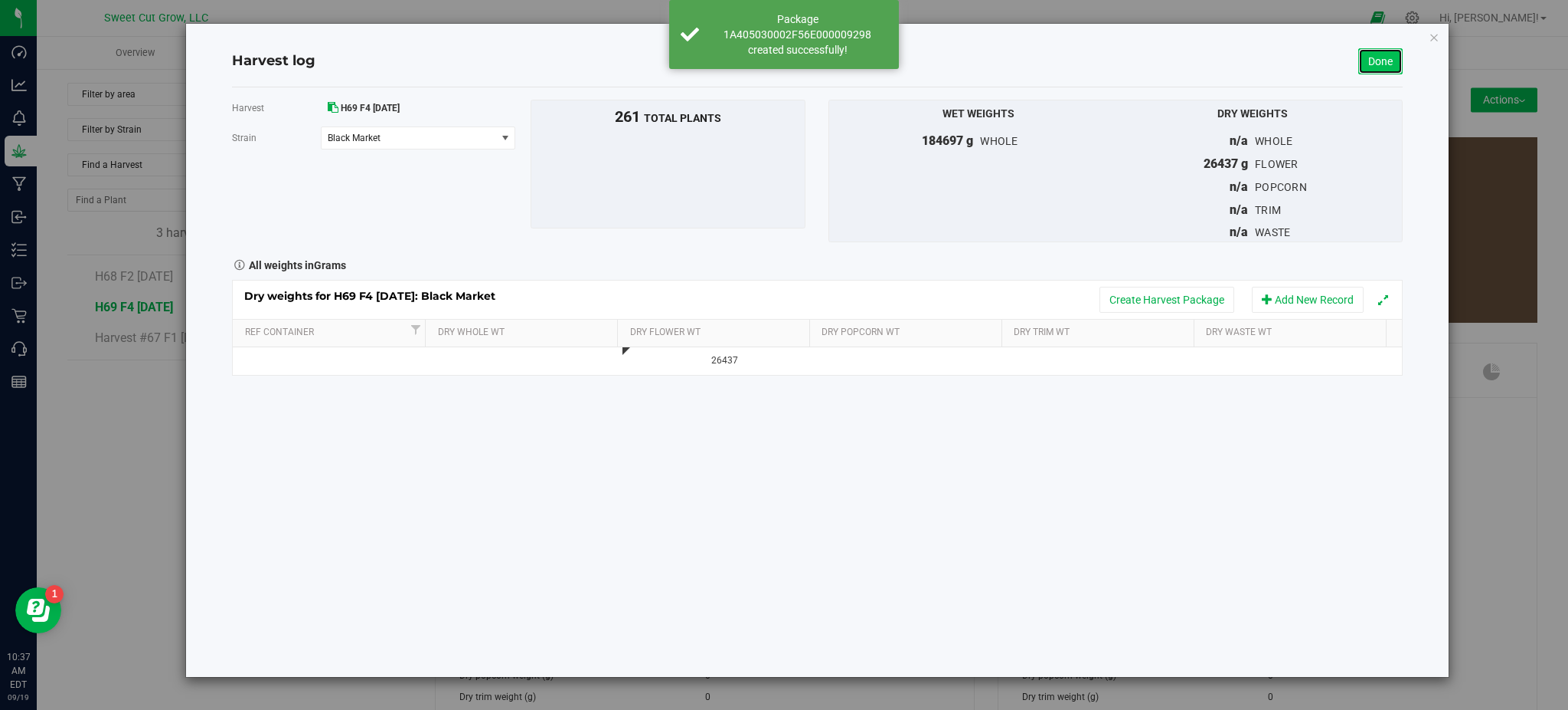
click at [1391, 55] on link "Done" at bounding box center [1381, 61] width 45 height 26
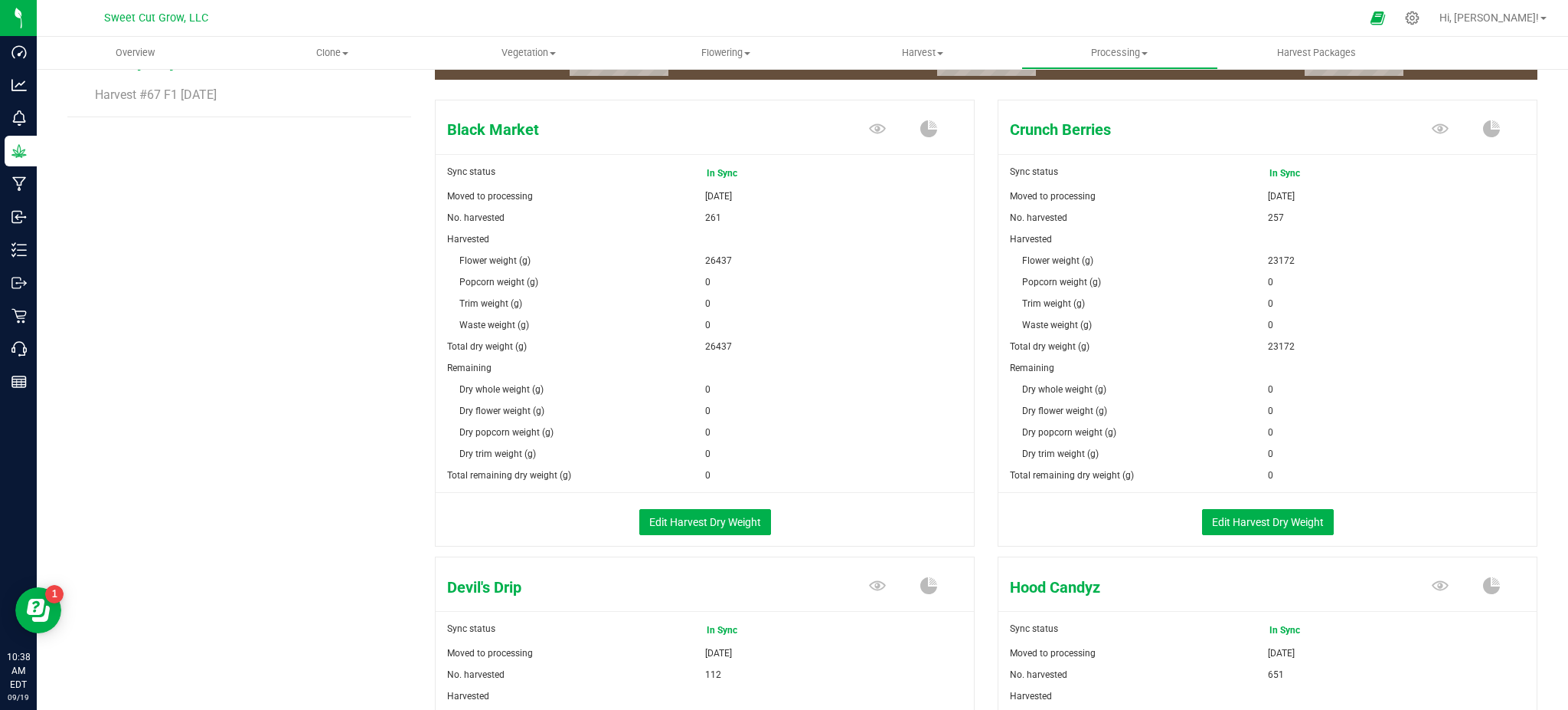
scroll to position [241, 0]
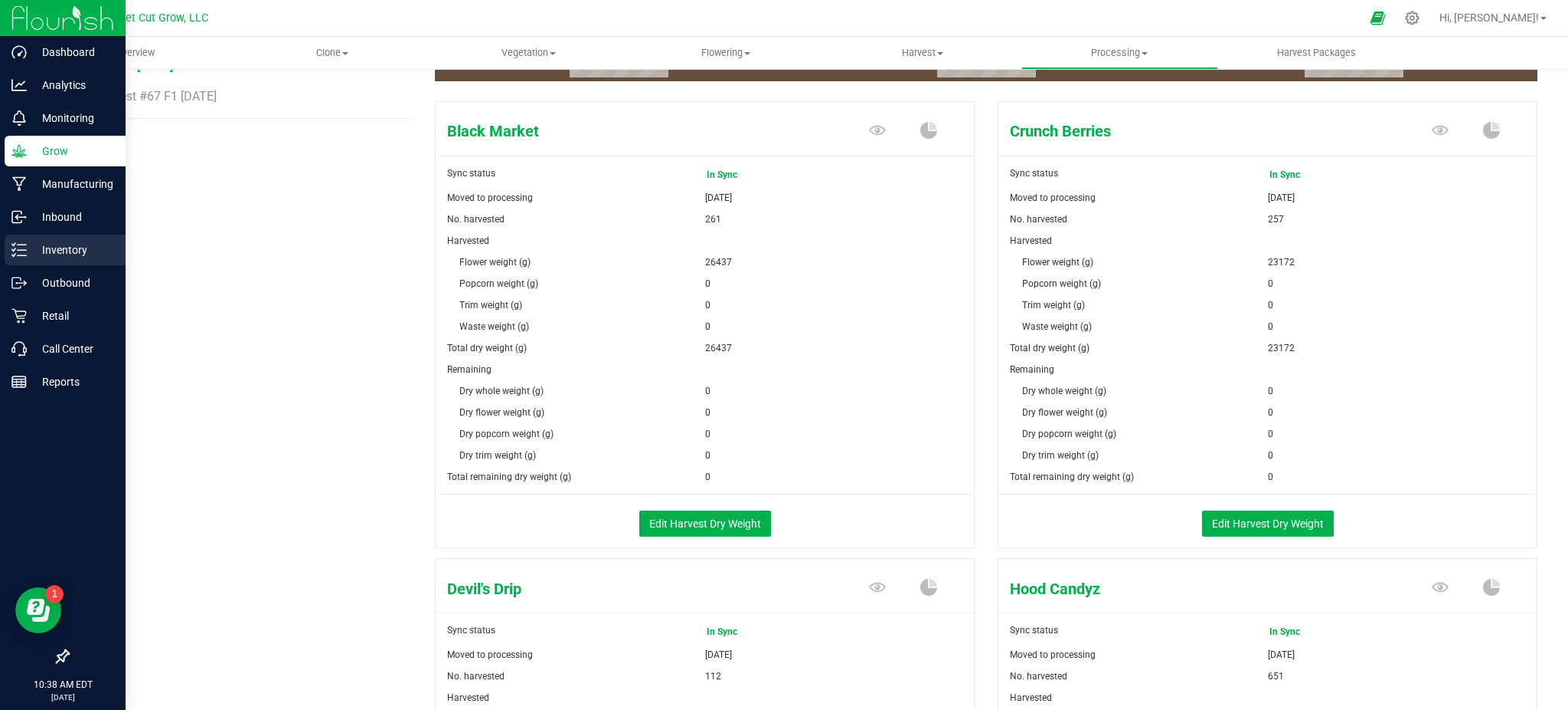
click at [59, 245] on p "Inventory" at bounding box center [72, 250] width 92 height 19
